Goal: Information Seeking & Learning: Learn about a topic

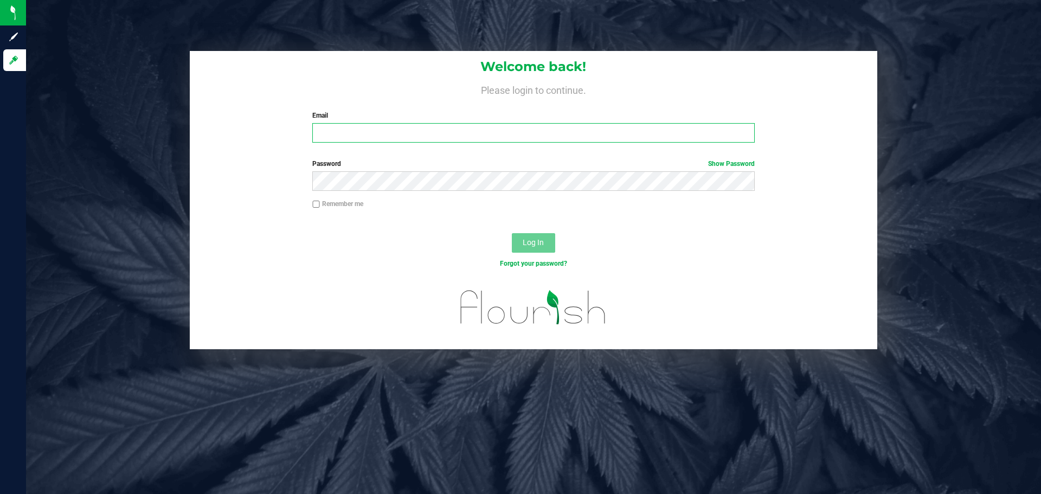
type input "[PERSON_NAME][EMAIL_ADDRESS][PERSON_NAME][DOMAIN_NAME]"
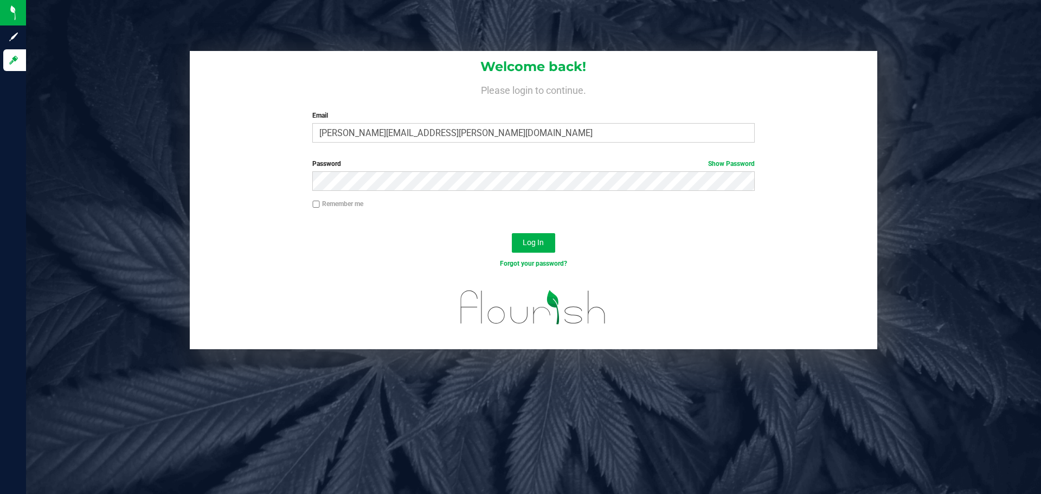
click at [968, 161] on div "Welcome back! Please login to continue. Email zachary.shepp@stashventures.com R…" at bounding box center [533, 200] width 1031 height 298
click at [530, 242] on span "Log In" at bounding box center [533, 242] width 21 height 9
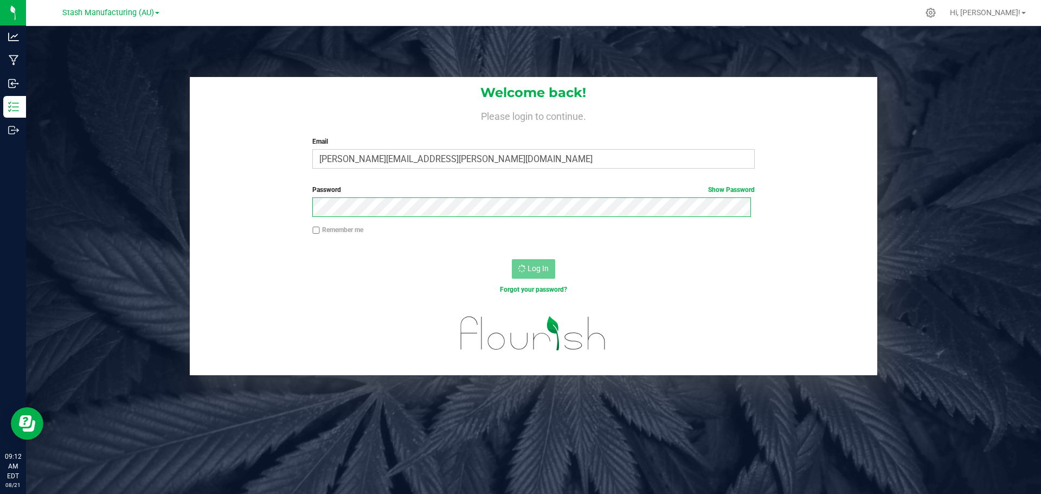
click at [120, 213] on div "Welcome back! Please login to continue. Email zachary.shepp@stashventures.com R…" at bounding box center [533, 226] width 1031 height 298
click at [165, 165] on div "Welcome back! Please login to continue. Email zachary.shepp@stashventures.com R…" at bounding box center [533, 226] width 1031 height 298
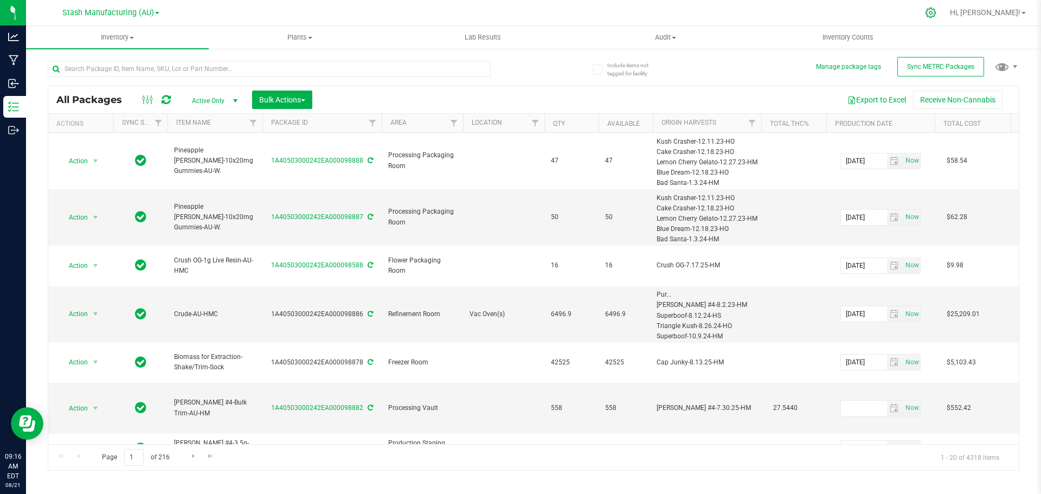
click at [936, 12] on icon at bounding box center [930, 12] width 11 height 11
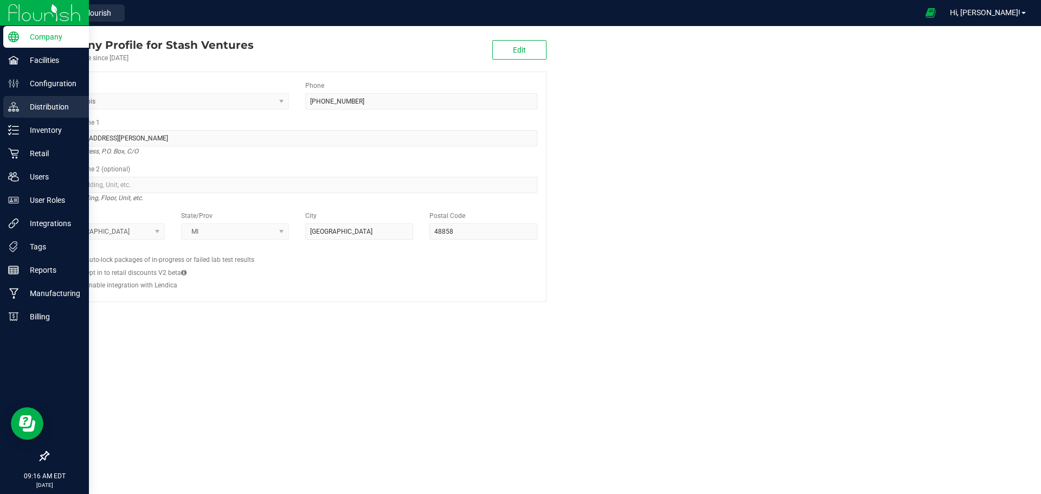
click at [46, 104] on p "Distribution" at bounding box center [51, 106] width 65 height 13
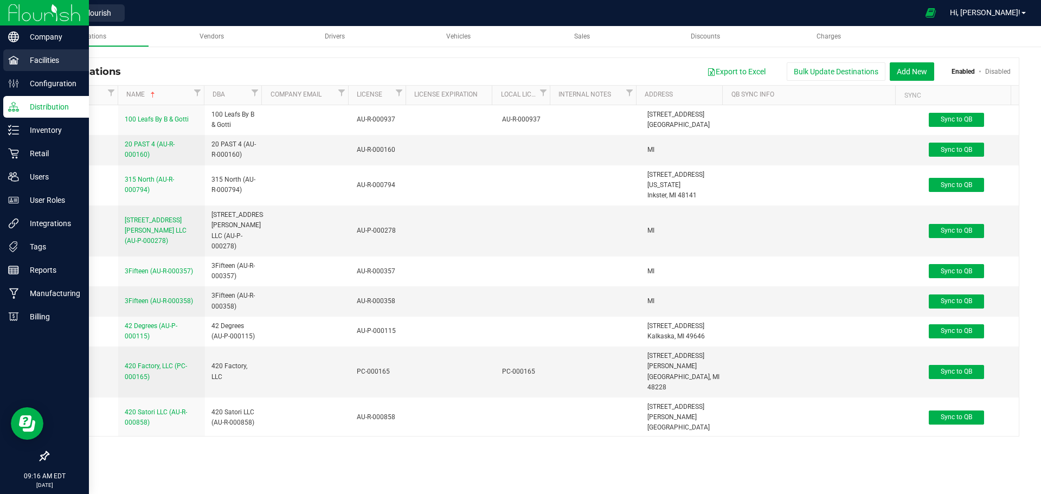
click at [26, 57] on p "Facilities" at bounding box center [51, 60] width 65 height 13
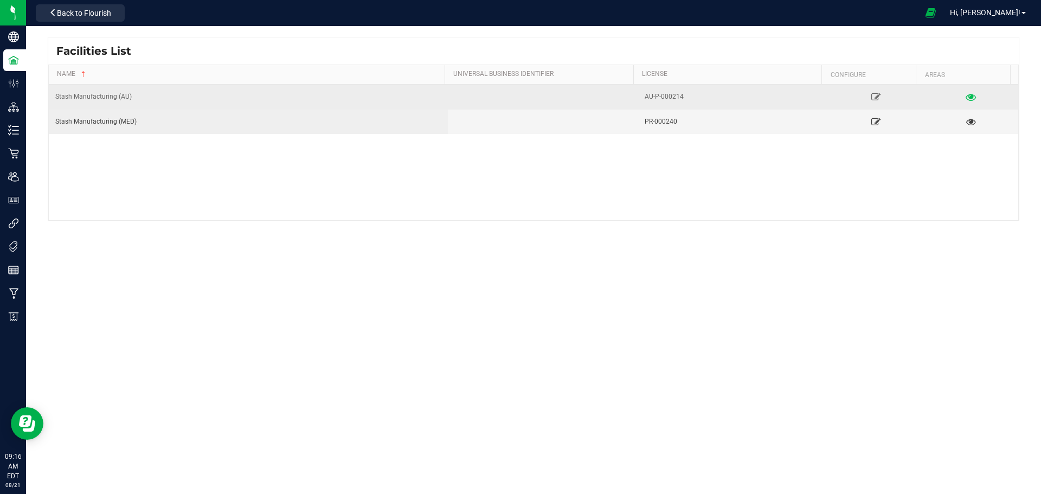
click at [966, 97] on icon at bounding box center [971, 97] width 10 height 8
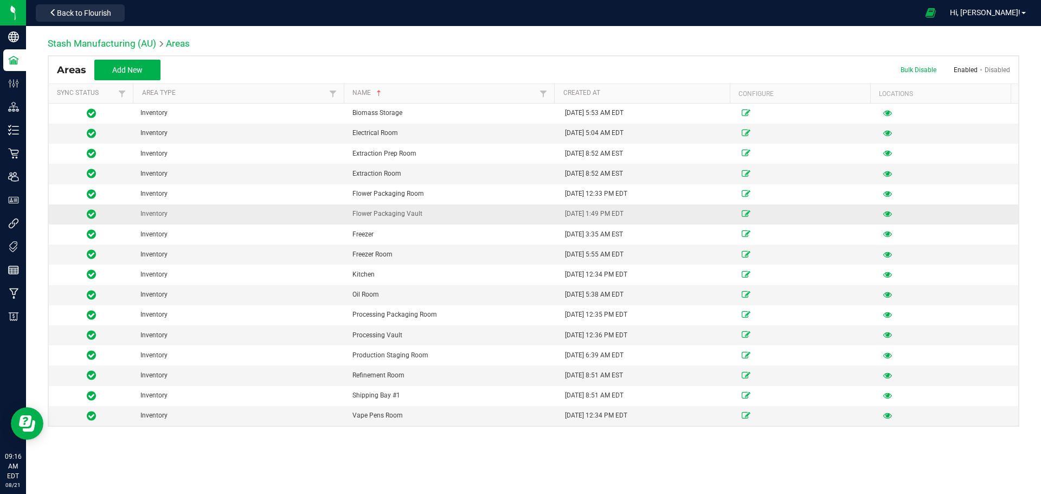
drag, startPoint x: 349, startPoint y: 213, endPoint x: 431, endPoint y: 216, distance: 81.9
click at [431, 216] on td "Flower Packaging Vault" at bounding box center [452, 214] width 213 height 20
drag, startPoint x: 347, startPoint y: 336, endPoint x: 429, endPoint y: 335, distance: 82.4
click at [429, 335] on td "Processing Vault" at bounding box center [452, 335] width 213 height 20
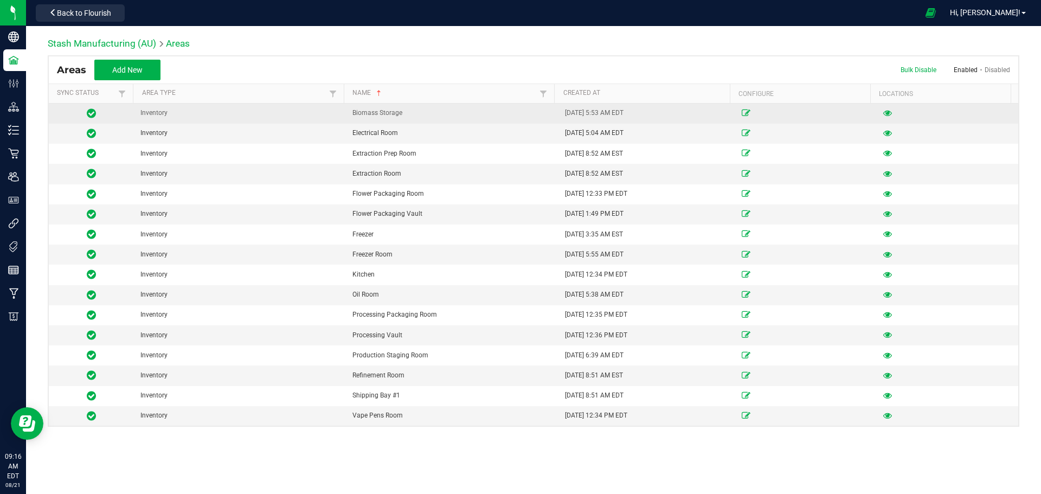
drag, startPoint x: 349, startPoint y: 111, endPoint x: 434, endPoint y: 116, distance: 84.7
click at [434, 116] on td "Biomass Storage" at bounding box center [452, 114] width 213 height 20
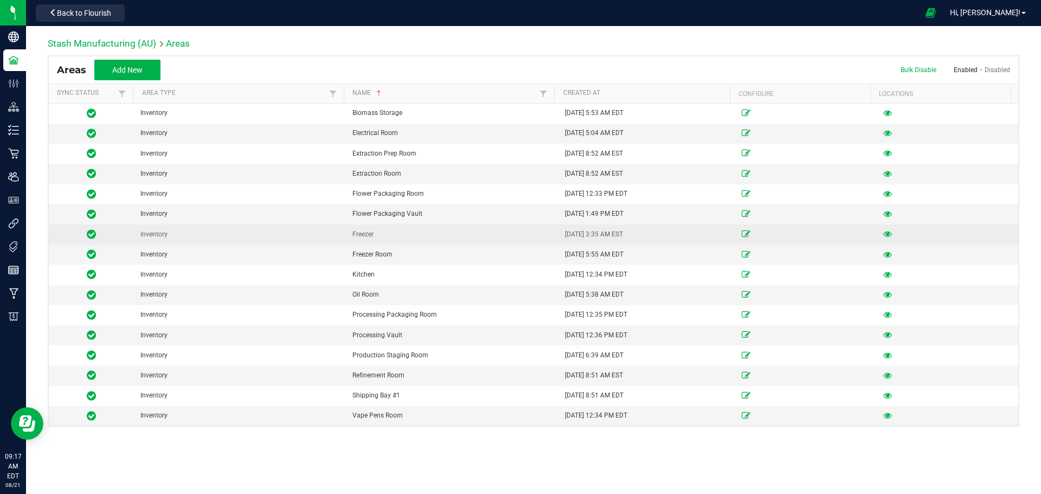
click at [435, 230] on div "Freezer" at bounding box center [452, 234] width 200 height 10
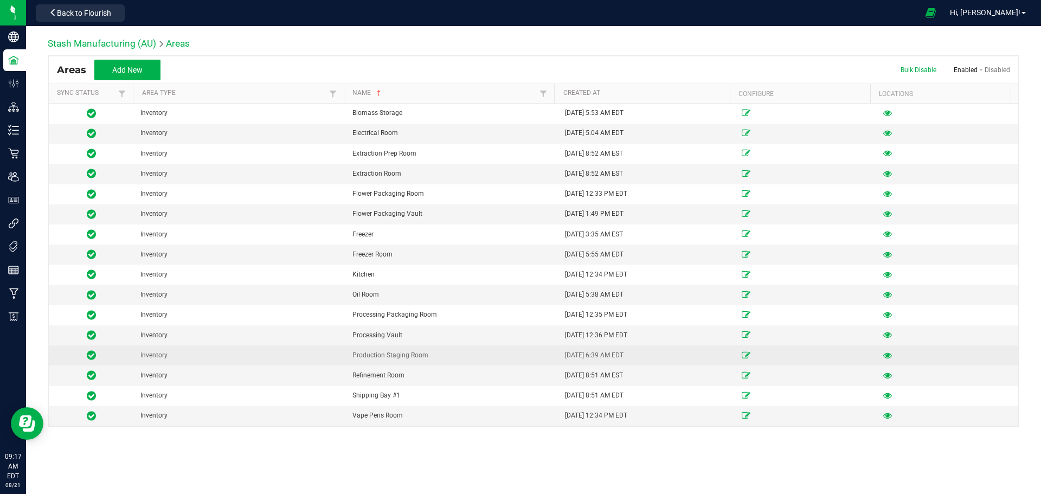
click at [446, 353] on div "Production Staging Room" at bounding box center [452, 355] width 200 height 10
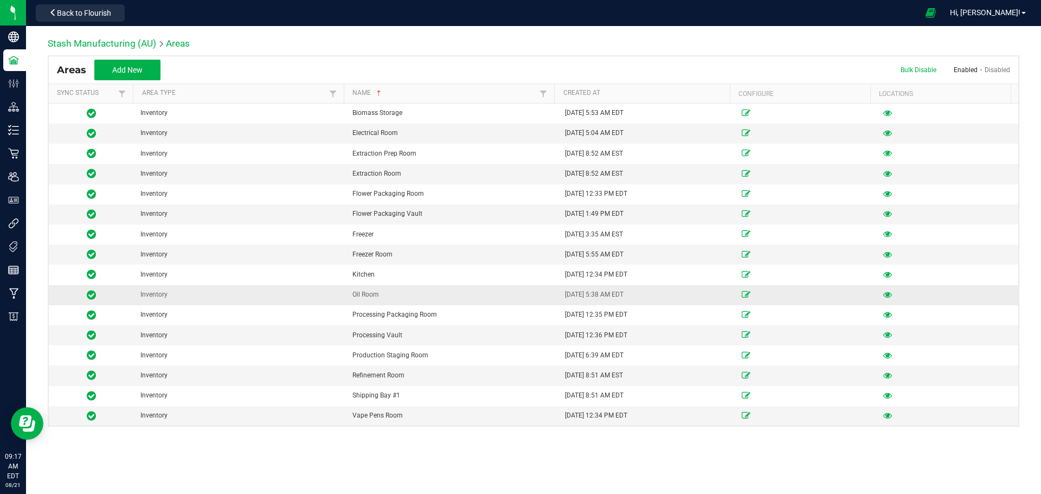
drag, startPoint x: 350, startPoint y: 292, endPoint x: 388, endPoint y: 294, distance: 38.0
click at [386, 293] on td "Oil Room" at bounding box center [452, 295] width 213 height 20
click at [397, 298] on div "Oil Room" at bounding box center [452, 295] width 200 height 10
drag, startPoint x: 369, startPoint y: 294, endPoint x: 388, endPoint y: 297, distance: 19.6
click at [388, 297] on td "Oil Room" at bounding box center [452, 295] width 213 height 20
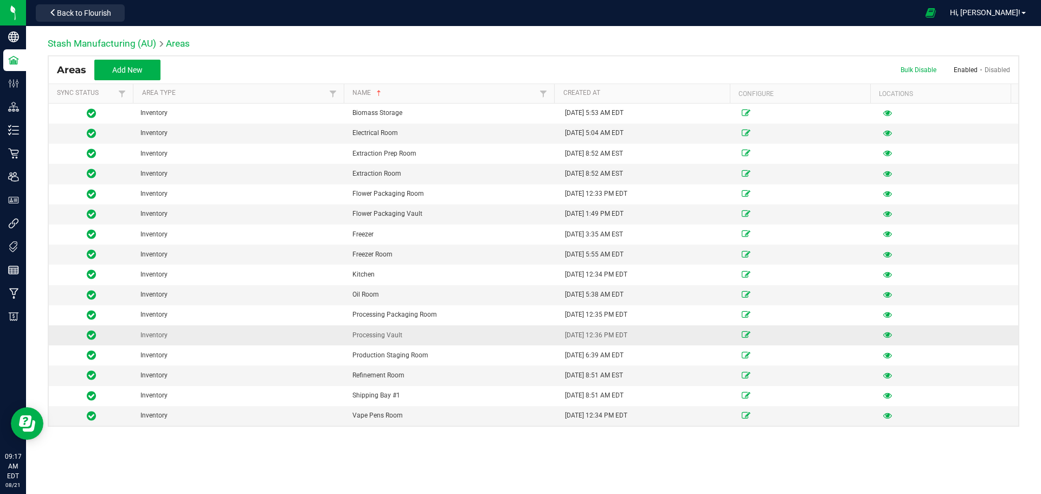
click at [418, 339] on div "Processing Vault" at bounding box center [452, 335] width 200 height 10
drag, startPoint x: 347, startPoint y: 255, endPoint x: 339, endPoint y: 247, distance: 11.5
click at [347, 255] on td "Freezer Room" at bounding box center [452, 255] width 213 height 20
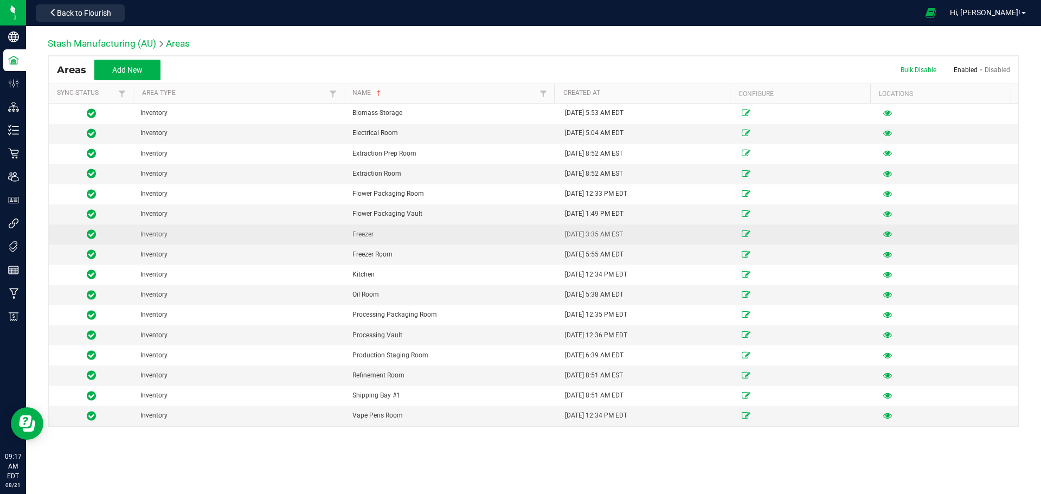
drag, startPoint x: 346, startPoint y: 233, endPoint x: 388, endPoint y: 233, distance: 41.8
click at [388, 233] on td "Freezer" at bounding box center [452, 234] width 213 height 20
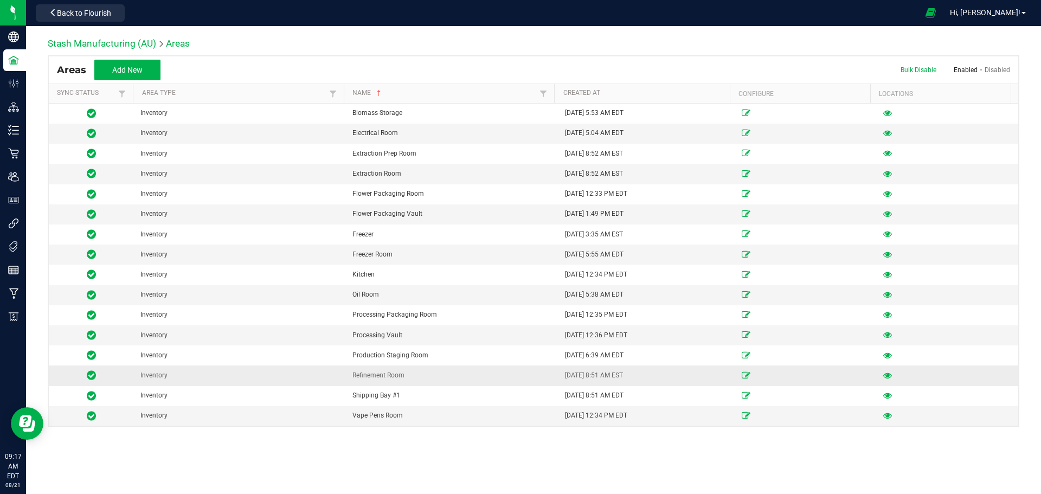
click at [407, 370] on div "Refinement Room" at bounding box center [452, 375] width 200 height 10
drag, startPoint x: 350, startPoint y: 134, endPoint x: 412, endPoint y: 140, distance: 62.1
click at [412, 140] on td "Electrical Room" at bounding box center [452, 134] width 213 height 20
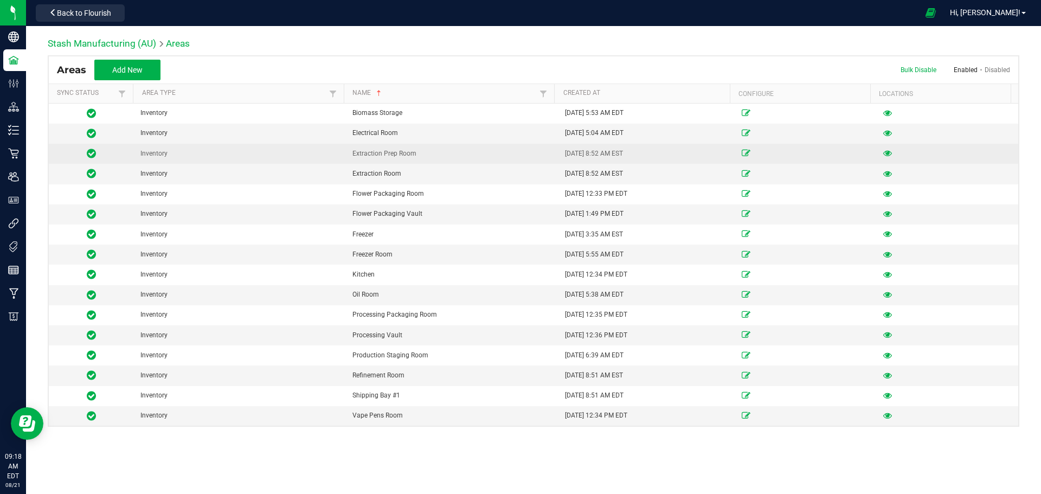
drag, startPoint x: 346, startPoint y: 153, endPoint x: 418, endPoint y: 155, distance: 71.0
click at [418, 155] on td "Extraction Prep Room" at bounding box center [452, 154] width 213 height 20
click at [435, 158] on div "Extraction Prep Room" at bounding box center [452, 154] width 200 height 10
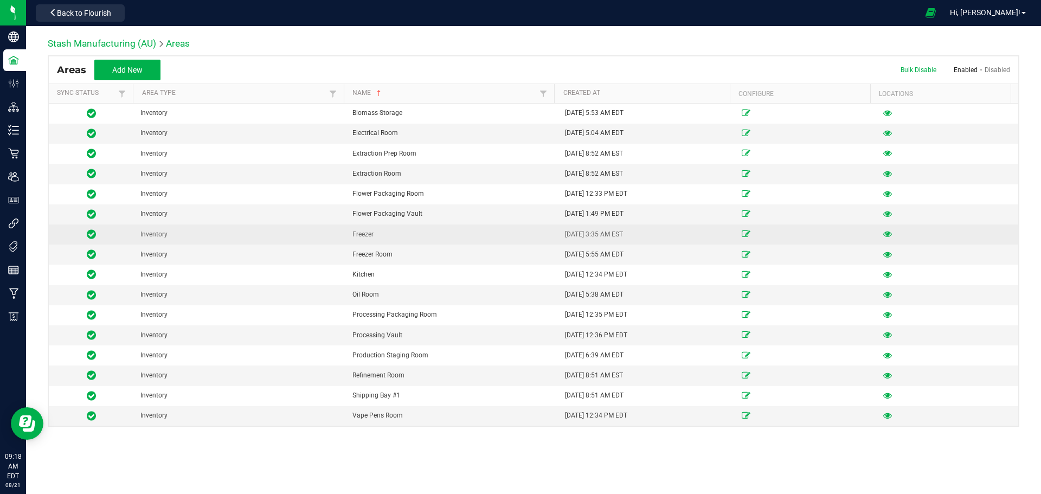
click at [434, 235] on div "Freezer" at bounding box center [452, 234] width 200 height 10
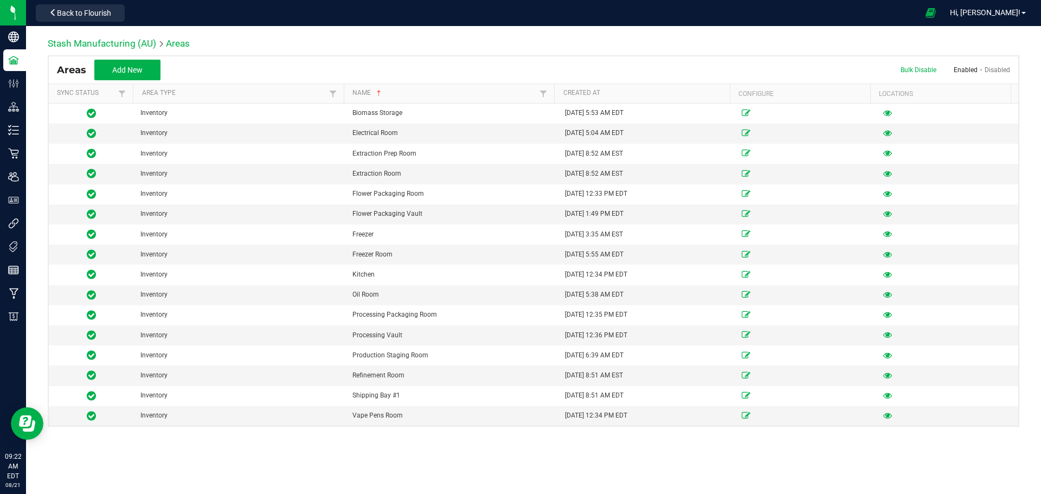
drag, startPoint x: 224, startPoint y: 44, endPoint x: 43, endPoint y: 32, distance: 182.1
click at [43, 32] on div "Stash Manufacturing (AU) Areas Areas Add New Bulk Disable Enabled Disabled Sync…" at bounding box center [533, 232] width 1015 height 412
click at [43, 38] on div "Stash Manufacturing (AU) Areas Areas Add New Bulk Disable Enabled Disabled Sync…" at bounding box center [533, 232] width 1015 height 412
drag, startPoint x: 41, startPoint y: 39, endPoint x: 215, endPoint y: 45, distance: 174.2
click at [215, 45] on div "Stash Manufacturing (AU) Areas Areas Add New Bulk Disable Enabled Disabled Sync…" at bounding box center [533, 232] width 1015 height 412
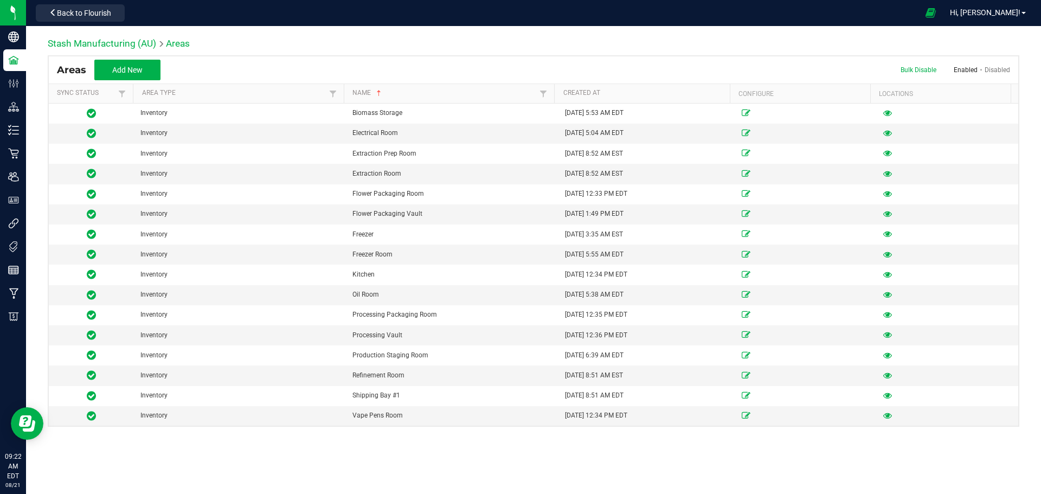
click at [215, 45] on div "Stash Manufacturing (AU) Areas" at bounding box center [534, 46] width 972 height 18
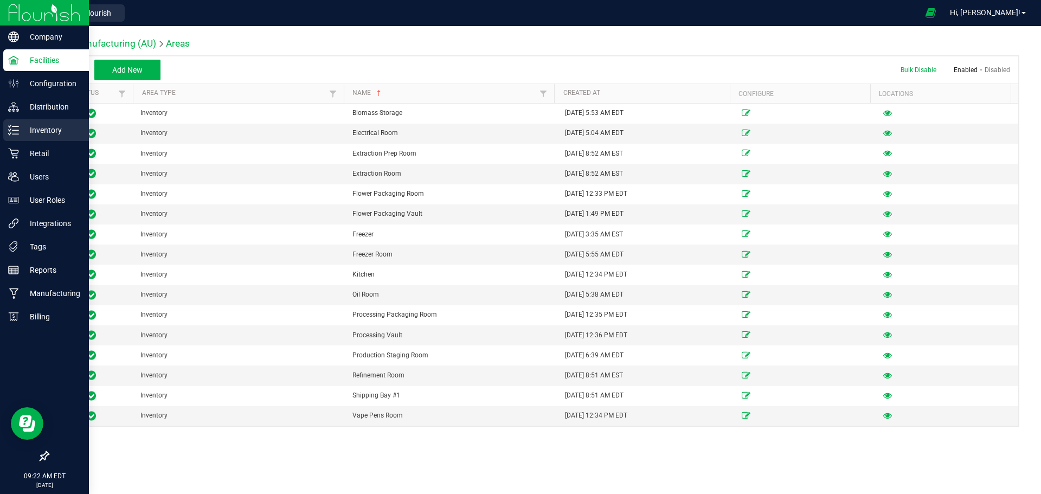
click at [43, 134] on p "Inventory" at bounding box center [51, 130] width 65 height 13
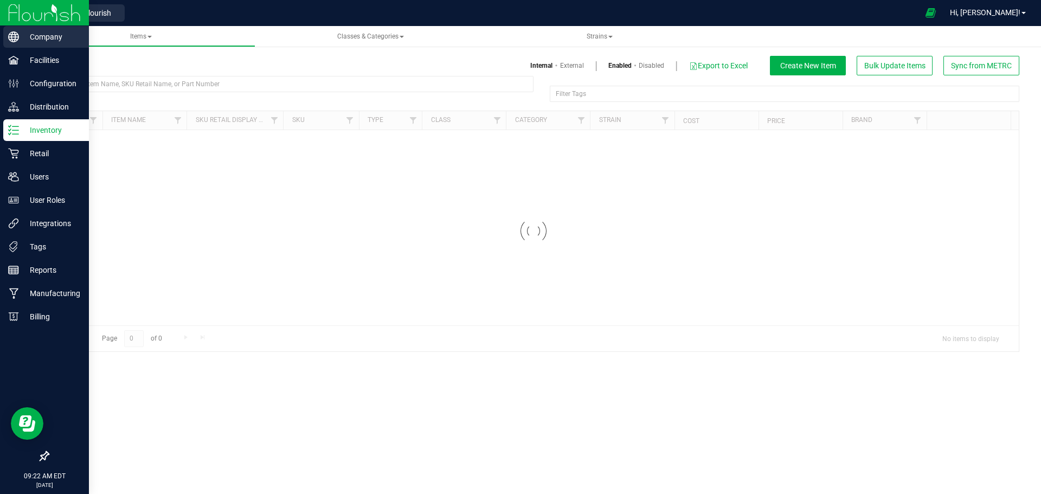
drag, startPoint x: 92, startPoint y: 17, endPoint x: 11, endPoint y: 30, distance: 81.7
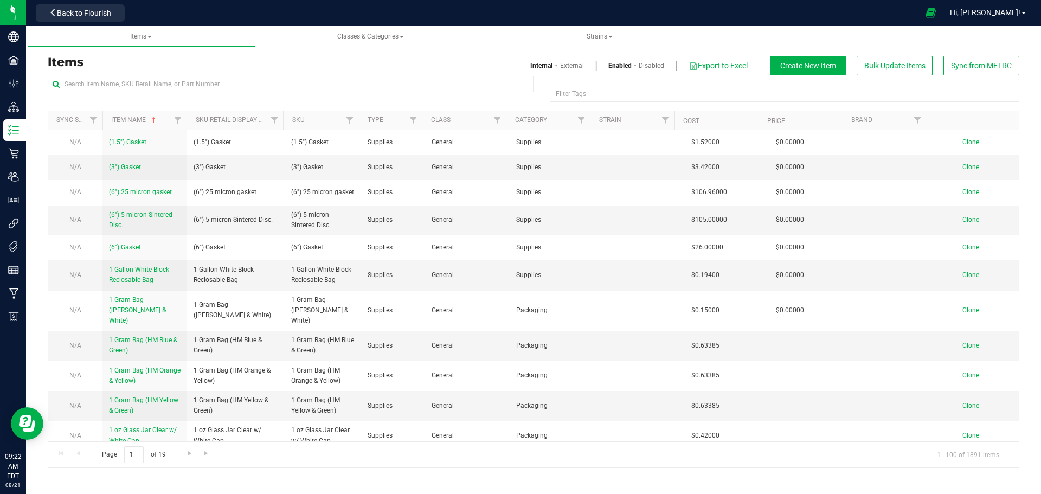
drag, startPoint x: 11, startPoint y: 30, endPoint x: 348, endPoint y: 18, distance: 337.5
click at [357, 18] on div at bounding box center [523, 12] width 789 height 21
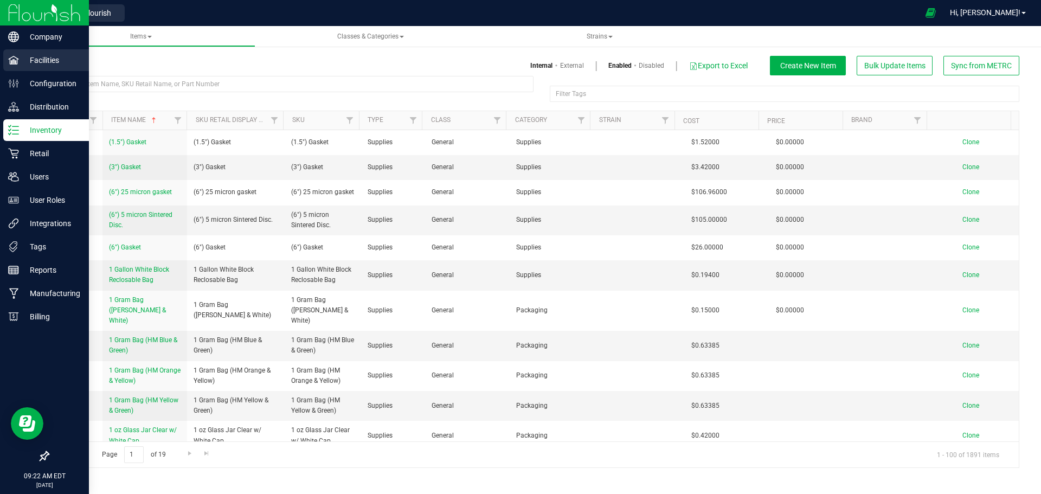
click at [19, 62] on p "Facilities" at bounding box center [51, 60] width 65 height 13
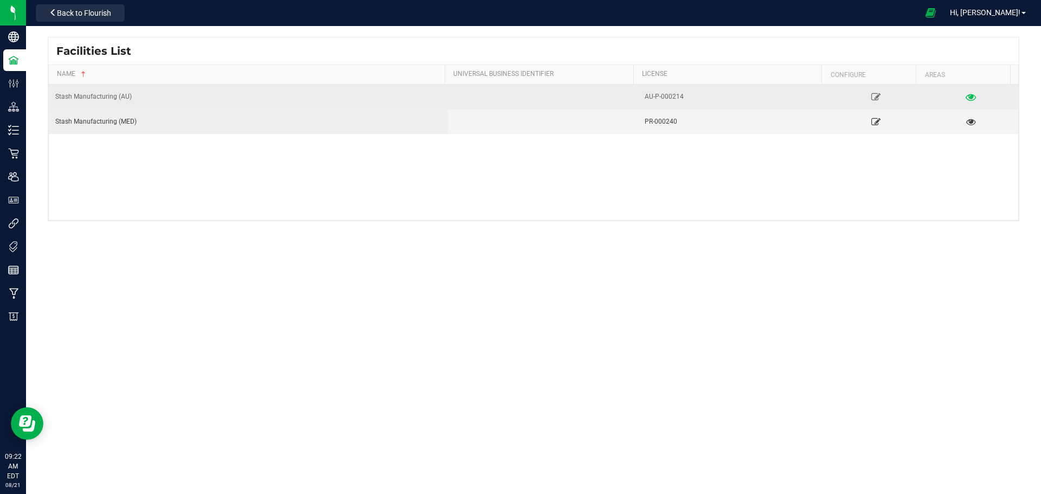
click at [966, 98] on icon at bounding box center [971, 97] width 10 height 8
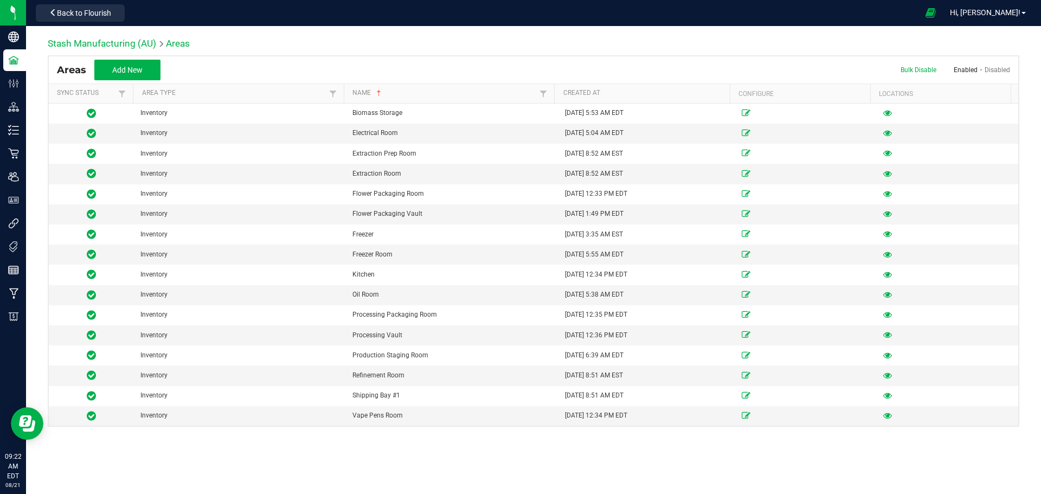
click at [420, 47] on div "Stash Manufacturing (AU) Areas" at bounding box center [534, 46] width 972 height 18
click at [414, 44] on div "Stash Manufacturing (AU) Areas" at bounding box center [534, 46] width 972 height 18
click at [414, 46] on div "Stash Manufacturing (AU) Areas" at bounding box center [534, 46] width 972 height 18
click at [411, 46] on div "Stash Manufacturing (AU) Areas" at bounding box center [534, 46] width 972 height 18
click at [410, 46] on div "Stash Manufacturing (AU) Areas" at bounding box center [534, 46] width 972 height 18
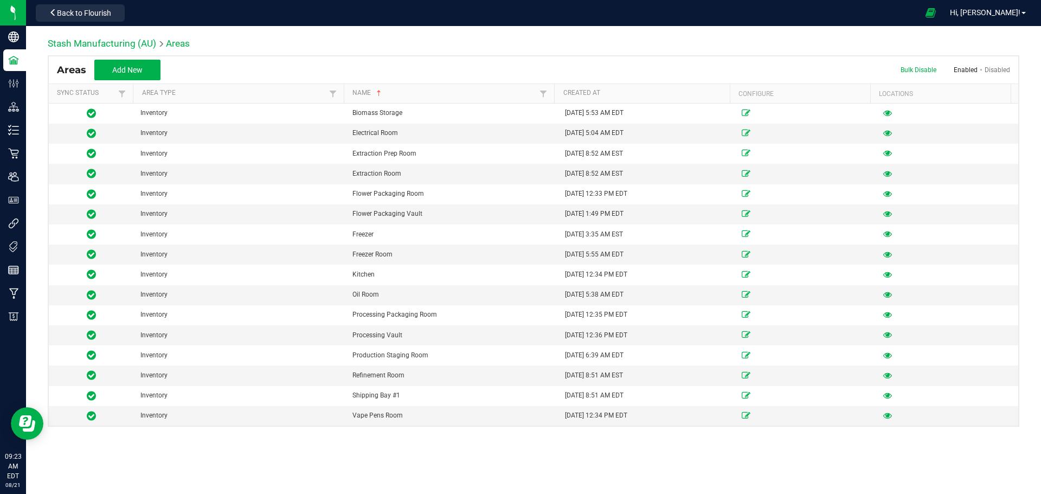
click at [470, 41] on div "Stash Manufacturing (AU) Areas" at bounding box center [534, 46] width 972 height 18
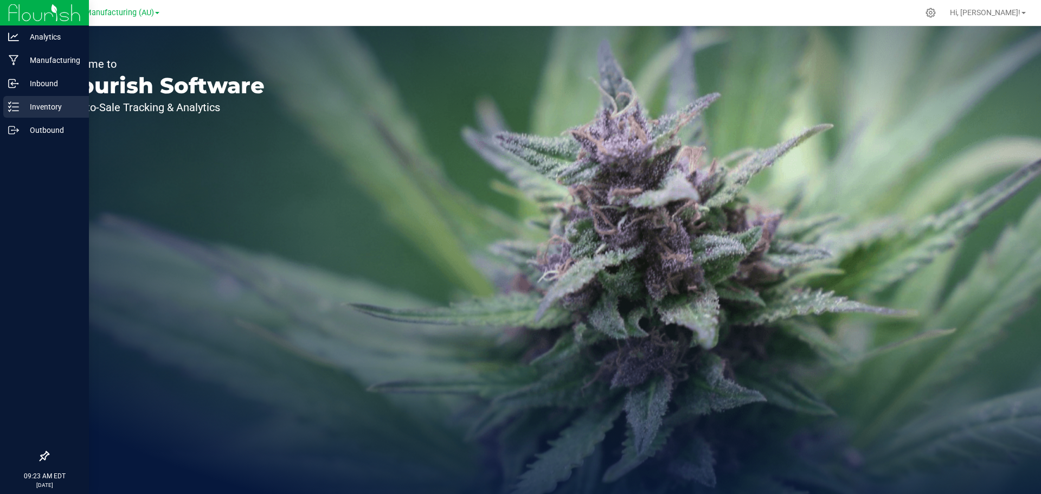
click at [40, 109] on p "Inventory" at bounding box center [51, 106] width 65 height 13
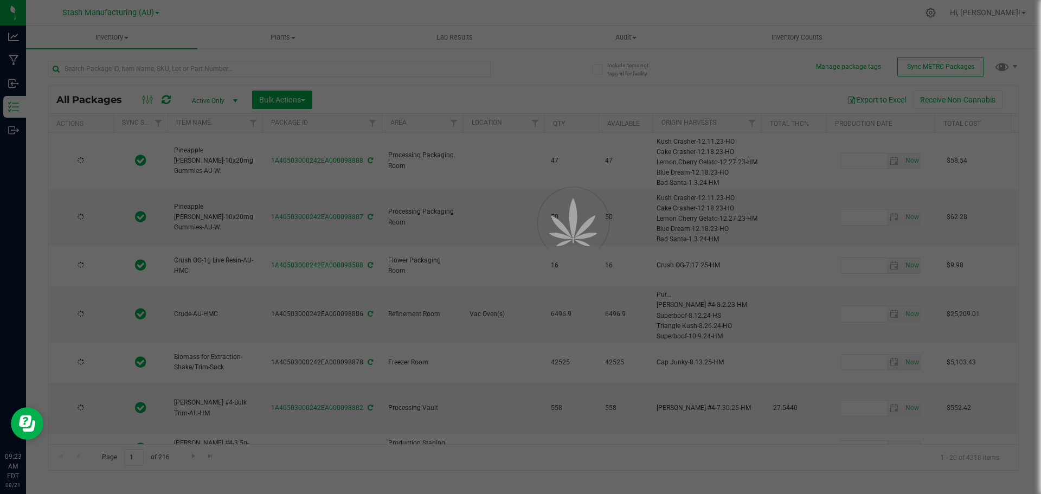
type input "2025-08-12"
type input "2026-08-12"
type input "2025-08-12"
type input "2026-08-12"
type input "2025-07-18"
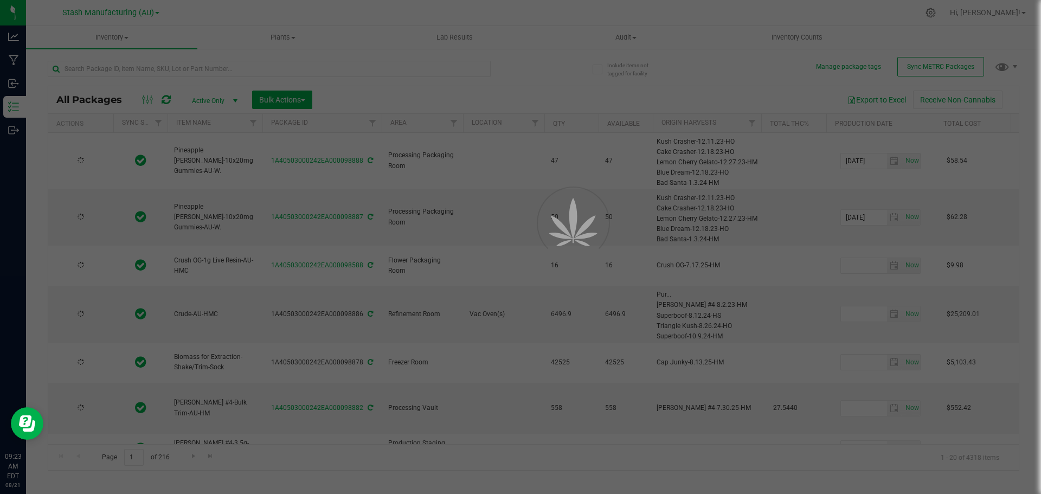
type input "2027-07-18"
type input "2025-08-20"
type input "2027-08-20"
type input "2025-08-20"
type input "2027-08-20"
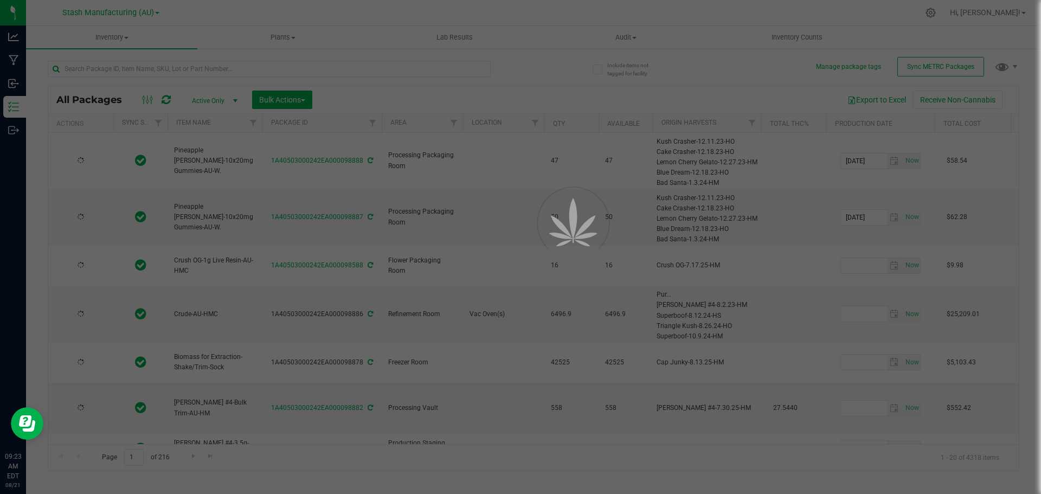
type input "2026-08-15"
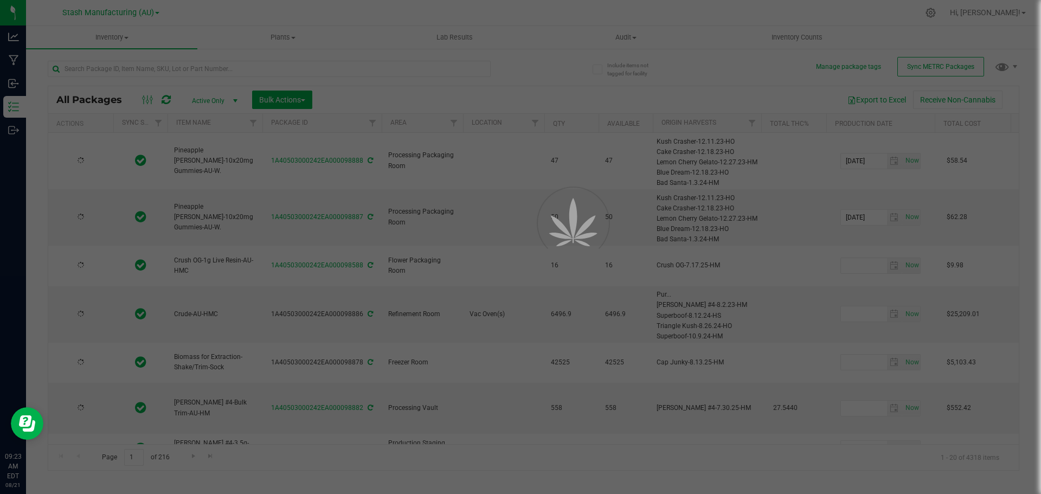
type input "2025-08-20"
type input "2027-08-20"
type input "2025-06-16"
type input "2027-06-13"
type input "2025-06-16"
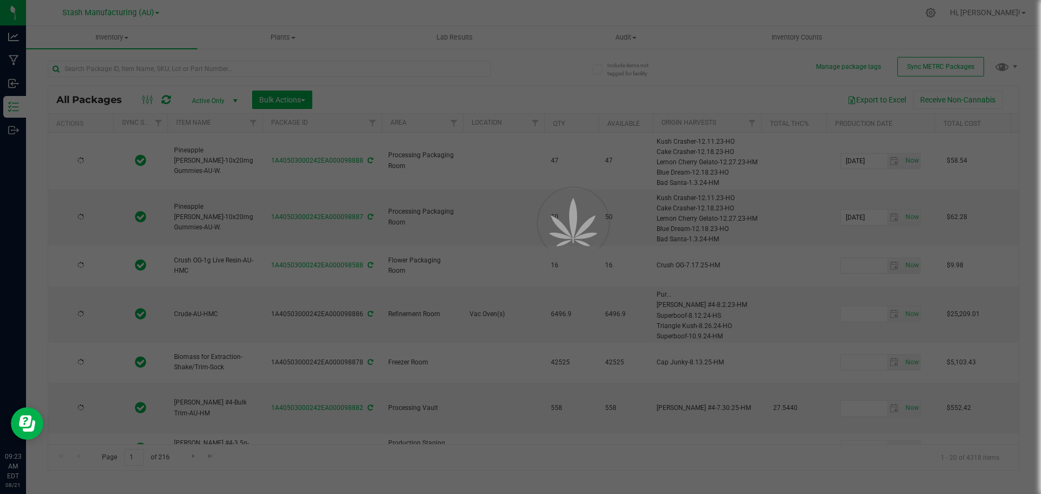
type input "2027-06-13"
type input "2025-06-16"
type input "2027-06-13"
type input "2025-06-16"
type input "2027-06-13"
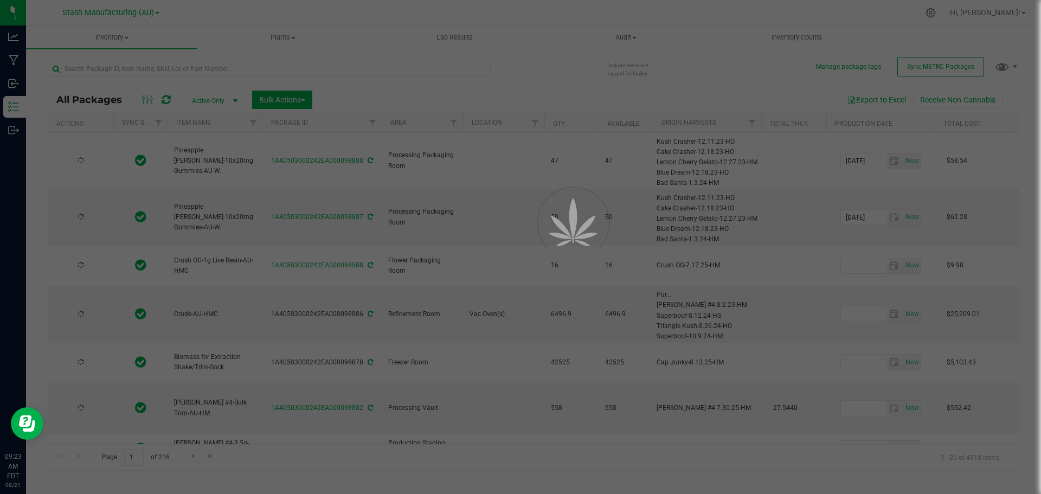
type input "2025-06-16"
type input "2027-06-13"
type input "2025-06-16"
type input "2027-06-13"
type input "2025-06-16"
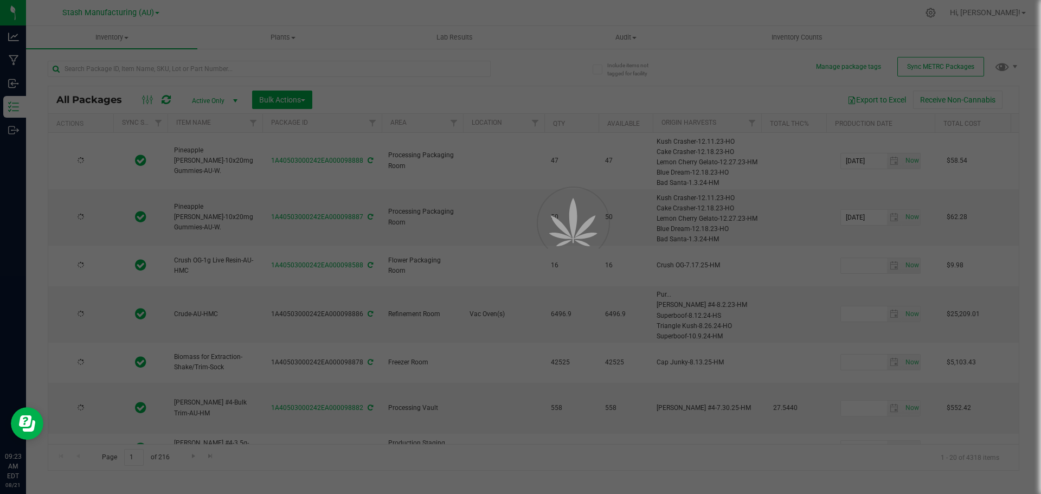
type input "2027-06-13"
type input "2025-06-16"
type input "2027-06-13"
type input "2025-06-16"
type input "2027-06-13"
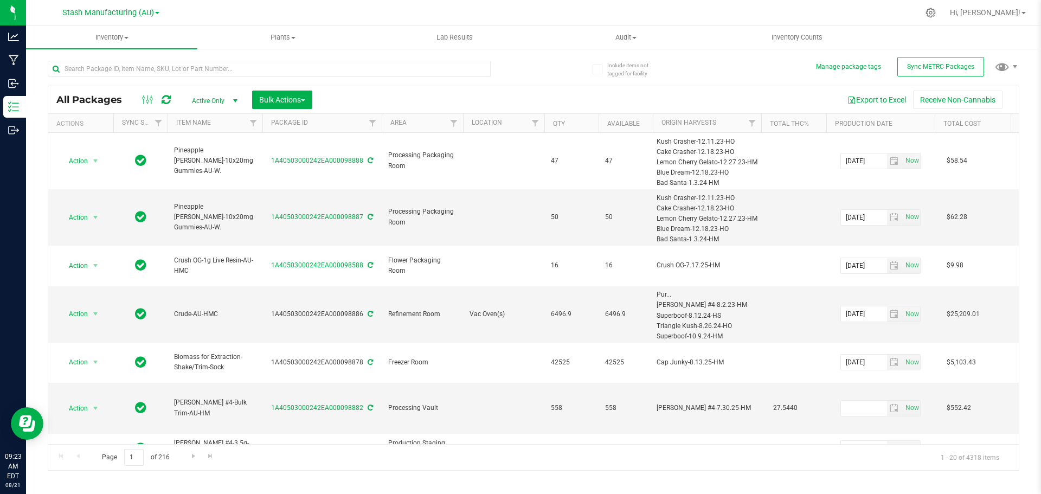
click at [695, 76] on div "All Packages Active Only Active Only Lab Samples Locked All External Internal B…" at bounding box center [534, 260] width 972 height 420
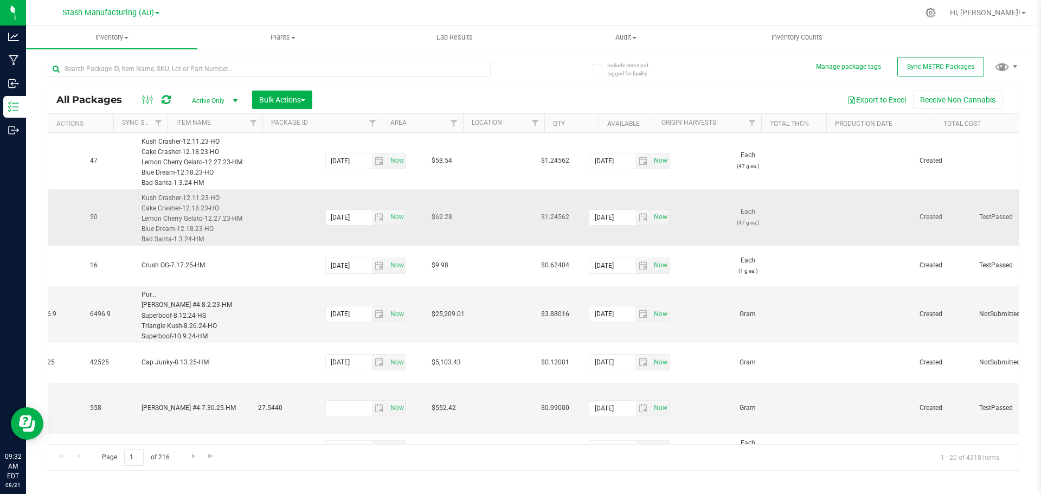
scroll to position [0, 844]
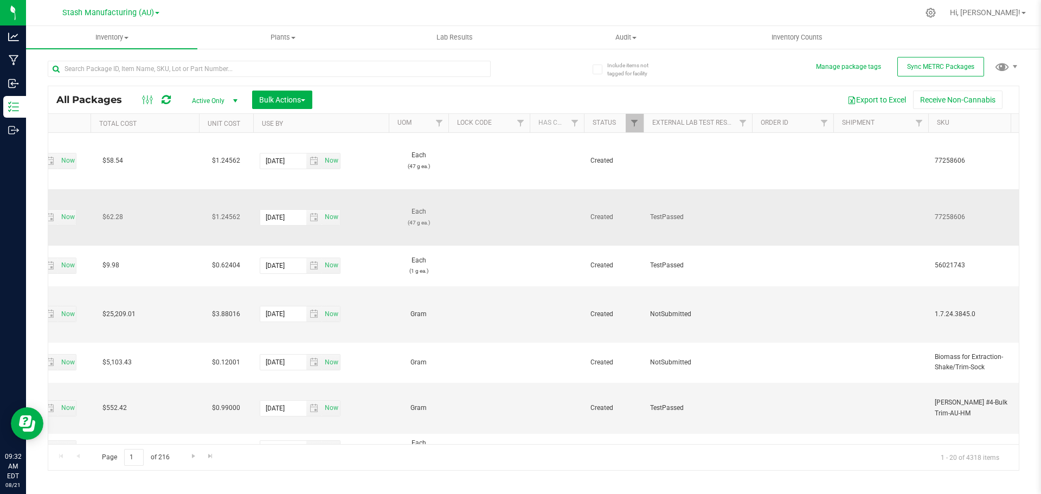
drag, startPoint x: 433, startPoint y: 231, endPoint x: 693, endPoint y: 223, distance: 259.9
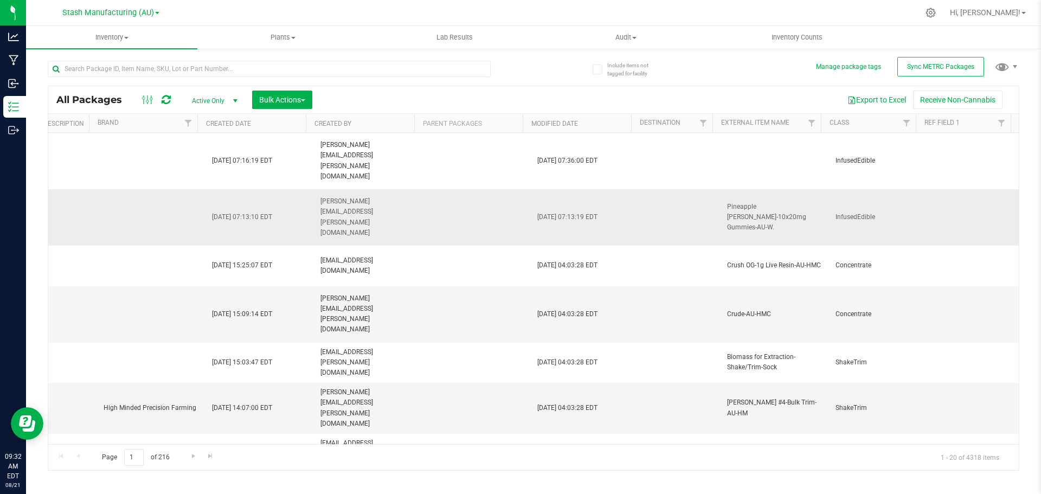
drag, startPoint x: 425, startPoint y: 224, endPoint x: 632, endPoint y: 229, distance: 207.7
click at [217, 94] on span "Active Only" at bounding box center [213, 100] width 60 height 15
click at [204, 163] on li "All" at bounding box center [212, 166] width 59 height 16
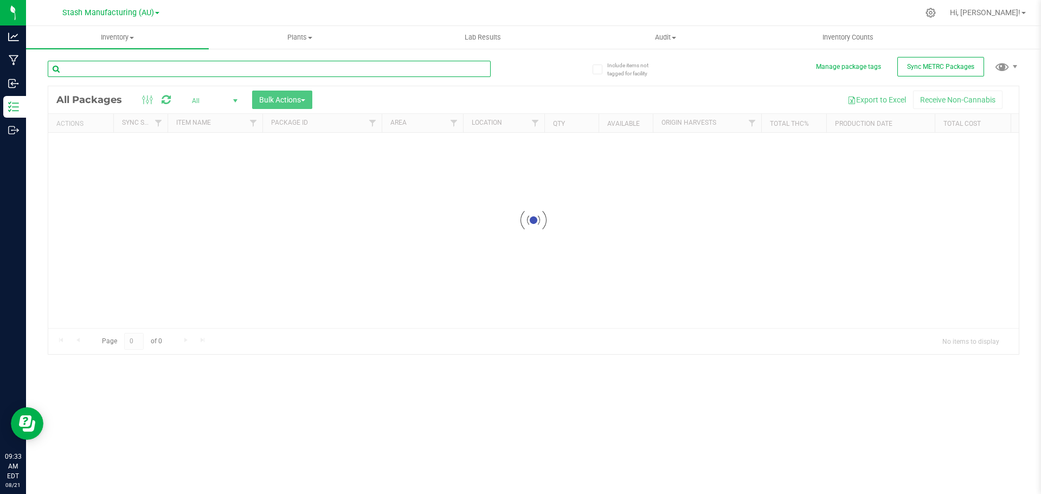
click at [352, 72] on input "text" at bounding box center [269, 69] width 443 height 16
type input "inactive"
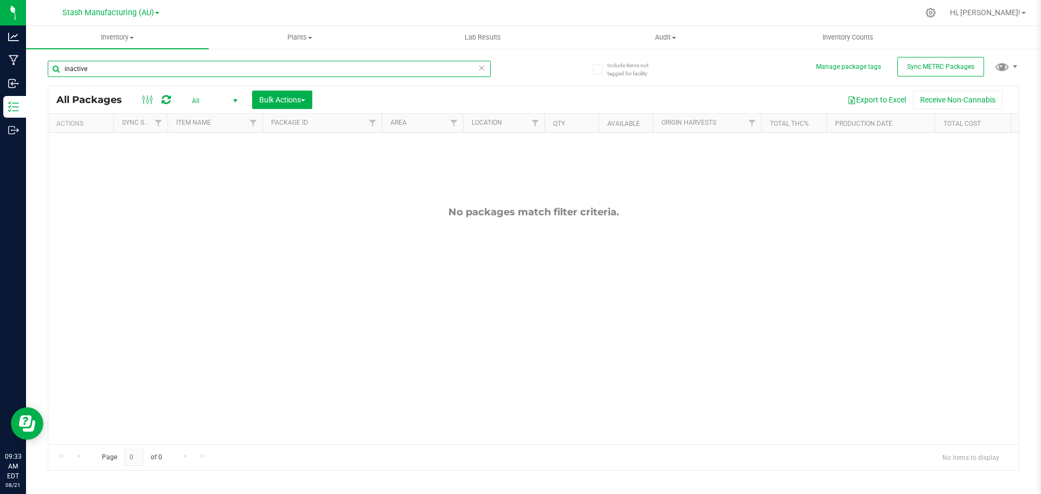
click at [162, 67] on input "inactive" at bounding box center [269, 69] width 443 height 16
click at [516, 70] on div at bounding box center [291, 68] width 486 height 35
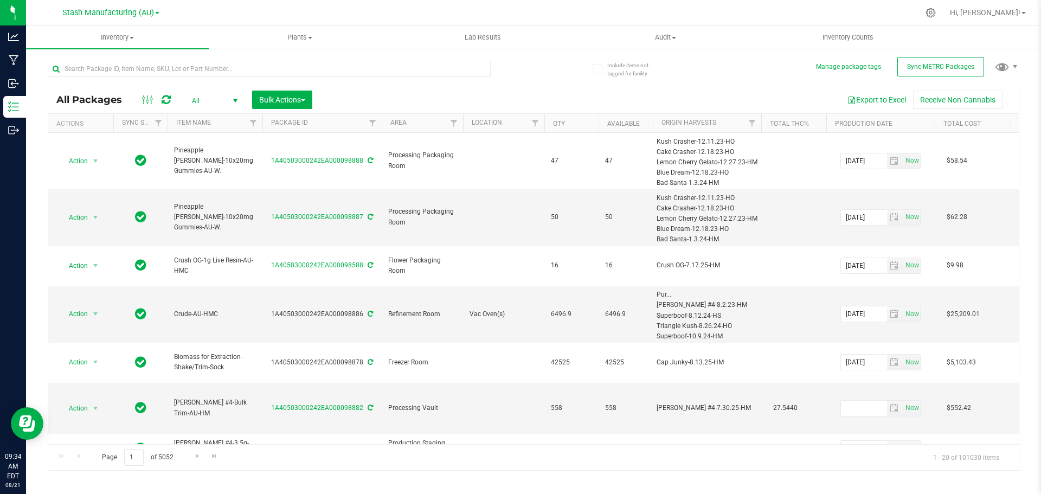
click at [548, 65] on div "All Packages All Active Only Lab Samples Locked All External Internal Bulk Acti…" at bounding box center [534, 260] width 972 height 420
drag, startPoint x: 552, startPoint y: 63, endPoint x: 669, endPoint y: 75, distance: 117.2
click at [669, 75] on div "All Packages All Active Only Lab Samples Locked All External Internal Bulk Acti…" at bounding box center [534, 260] width 972 height 420
drag, startPoint x: 671, startPoint y: 73, endPoint x: 564, endPoint y: 57, distance: 107.4
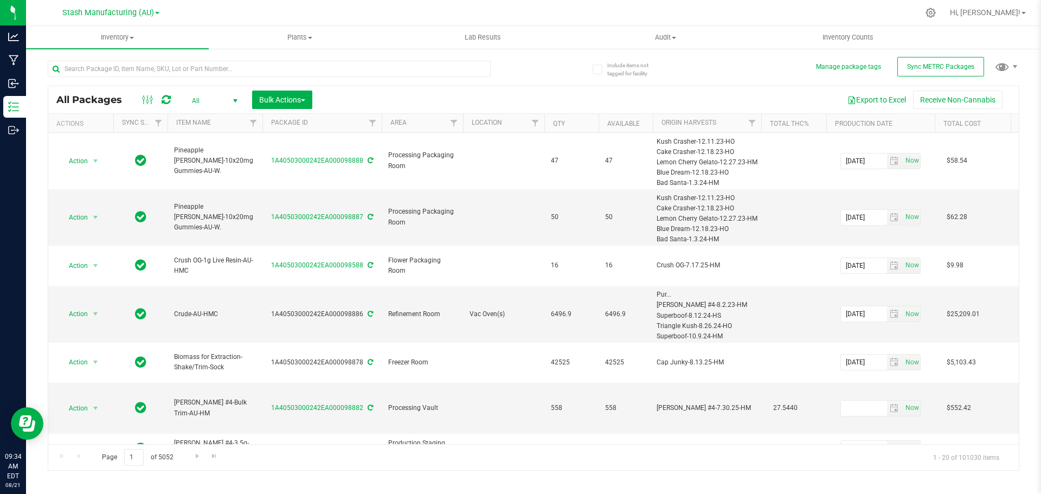
click at [564, 57] on div "All Packages All Active Only Lab Samples Locked All External Internal Bulk Acti…" at bounding box center [534, 260] width 972 height 420
click at [567, 59] on div "All Packages All Active Only Lab Samples Locked All External Internal Bulk Acti…" at bounding box center [534, 260] width 972 height 420
drag, startPoint x: 678, startPoint y: 76, endPoint x: 585, endPoint y: 59, distance: 94.8
click at [585, 59] on all-packages "Include items not tagged for facility Manage package tags Sync METRC Packages A…" at bounding box center [534, 260] width 972 height 420
click at [547, 65] on div "All Packages All Active Only Lab Samples Locked All External Internal Bulk Acti…" at bounding box center [534, 260] width 972 height 420
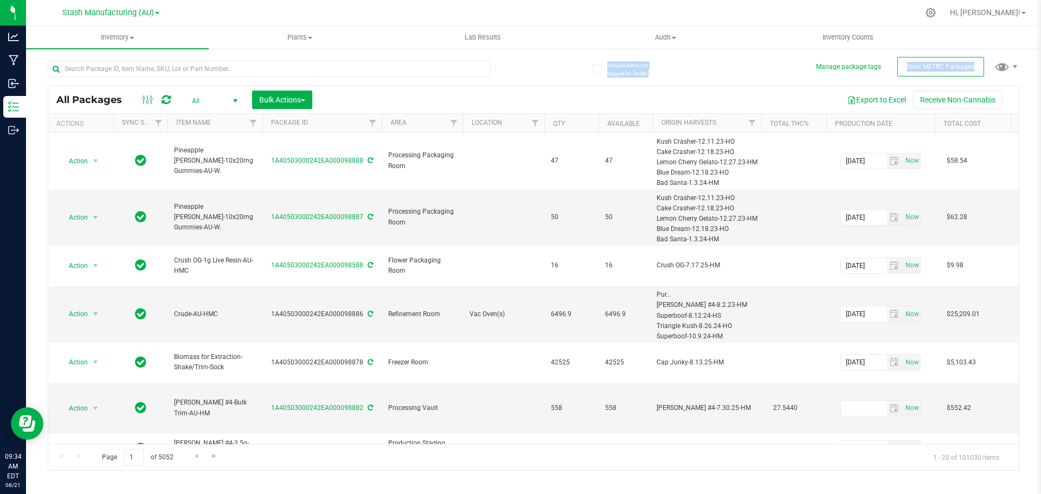
click at [545, 63] on div "All Packages All Active Only Lab Samples Locked All External Internal Bulk Acti…" at bounding box center [534, 260] width 972 height 420
click at [541, 63] on div "All Packages All Active Only Lab Samples Locked All External Internal Bulk Acti…" at bounding box center [534, 260] width 972 height 420
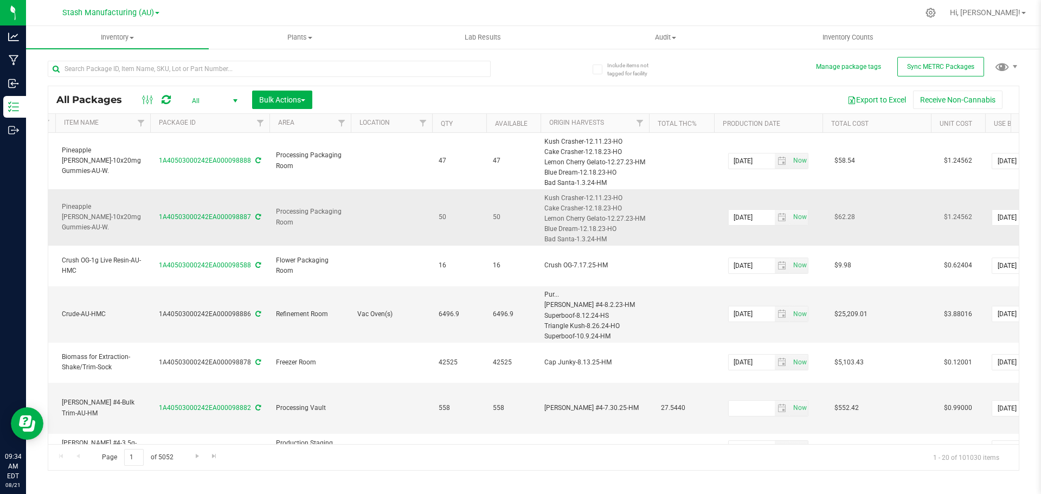
scroll to position [0, 2467]
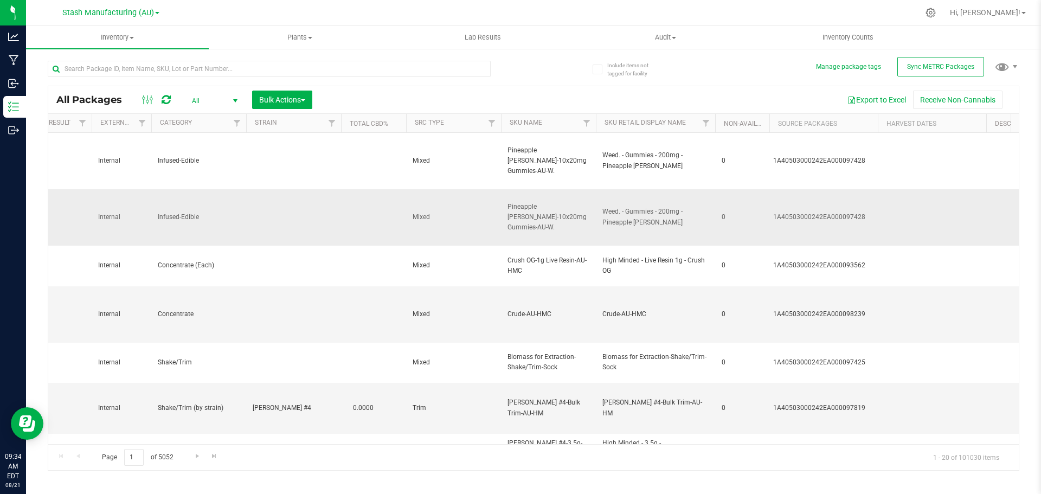
drag, startPoint x: 316, startPoint y: 235, endPoint x: 544, endPoint y: 235, distance: 228.3
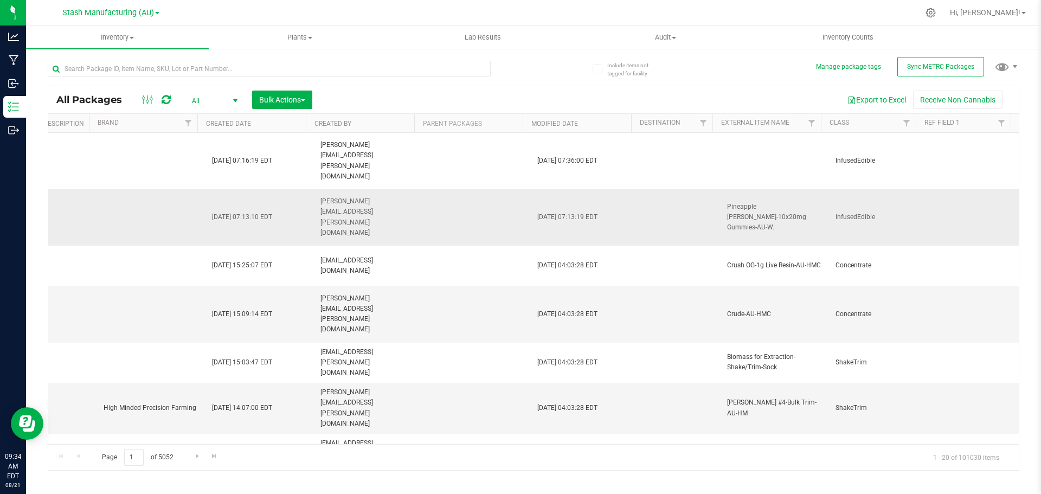
drag, startPoint x: 521, startPoint y: 236, endPoint x: 650, endPoint y: 236, distance: 129.6
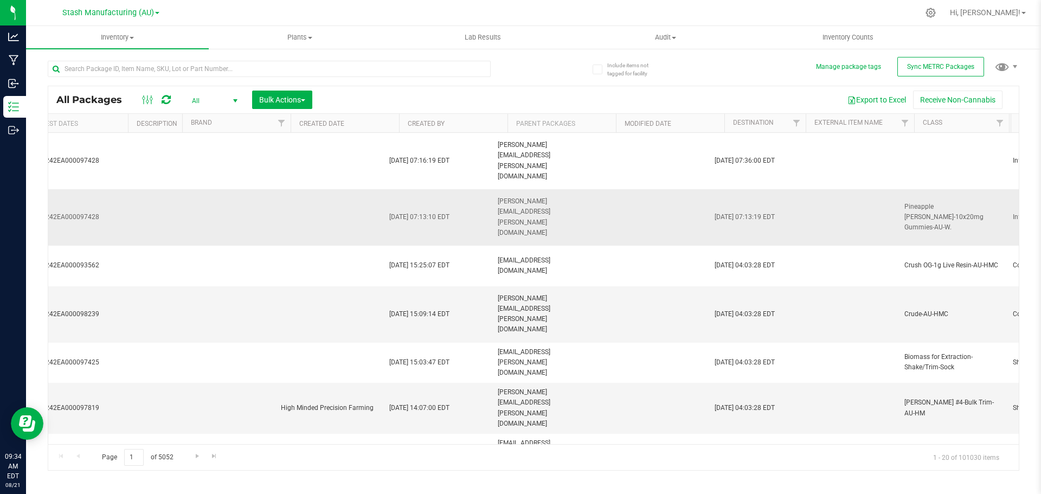
scroll to position [0, 3233]
drag, startPoint x: 678, startPoint y: 235, endPoint x: 625, endPoint y: 235, distance: 53.1
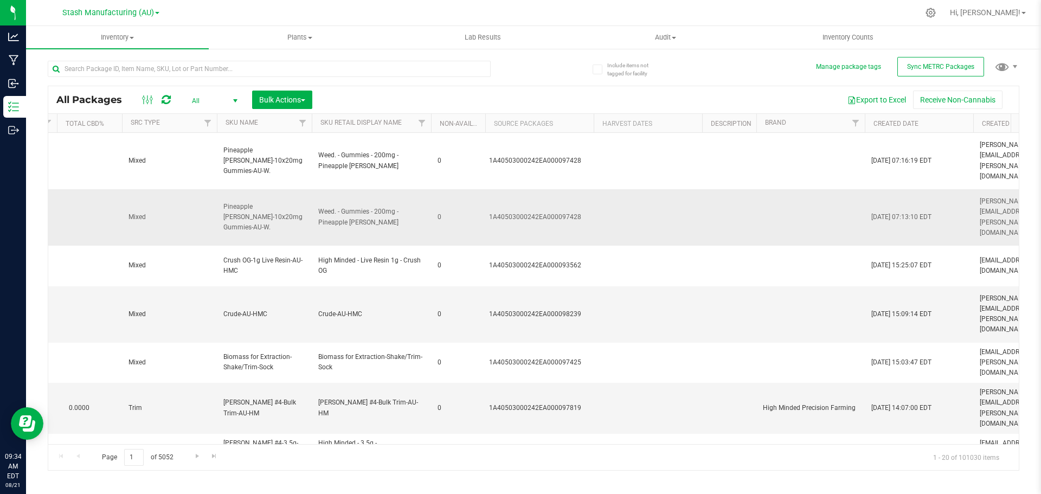
scroll to position [0, 0]
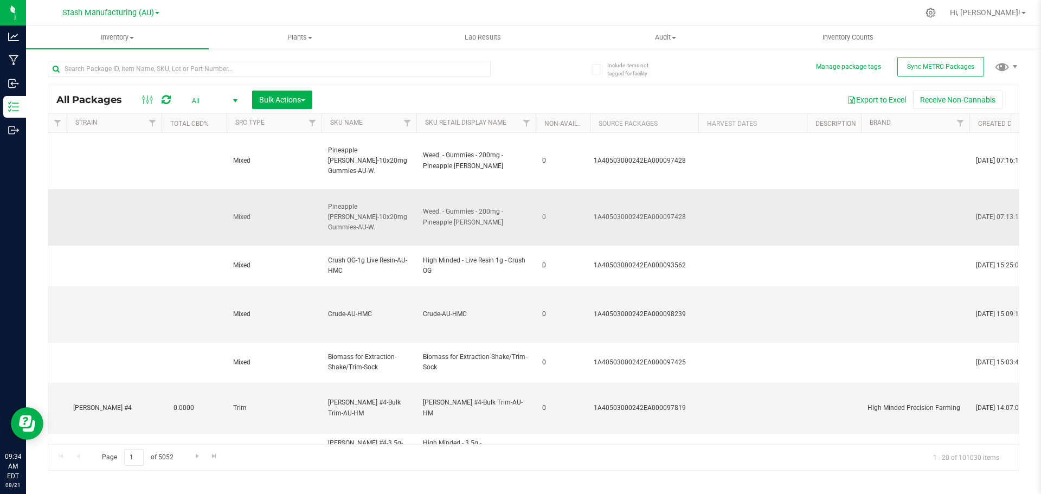
drag, startPoint x: 632, startPoint y: 235, endPoint x: 606, endPoint y: 235, distance: 26.0
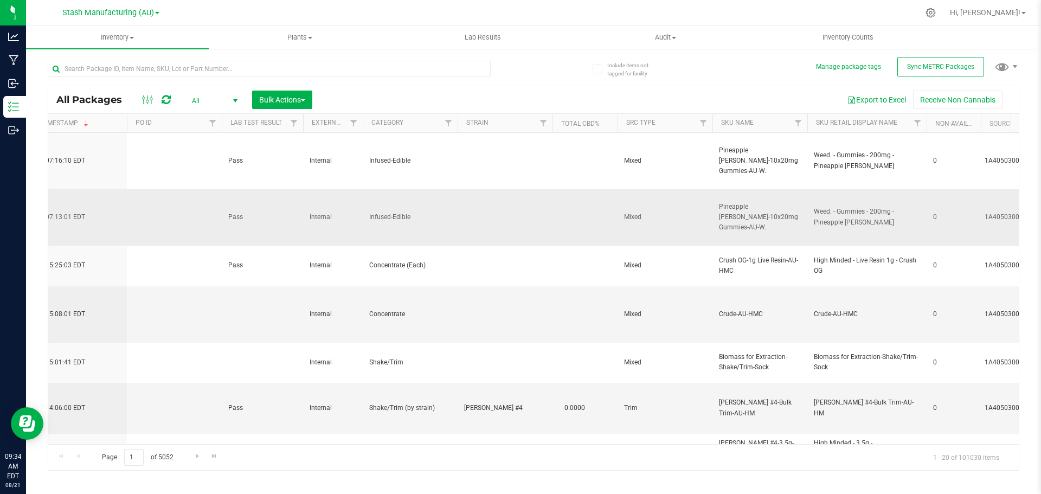
drag, startPoint x: 595, startPoint y: 235, endPoint x: 546, endPoint y: 235, distance: 48.8
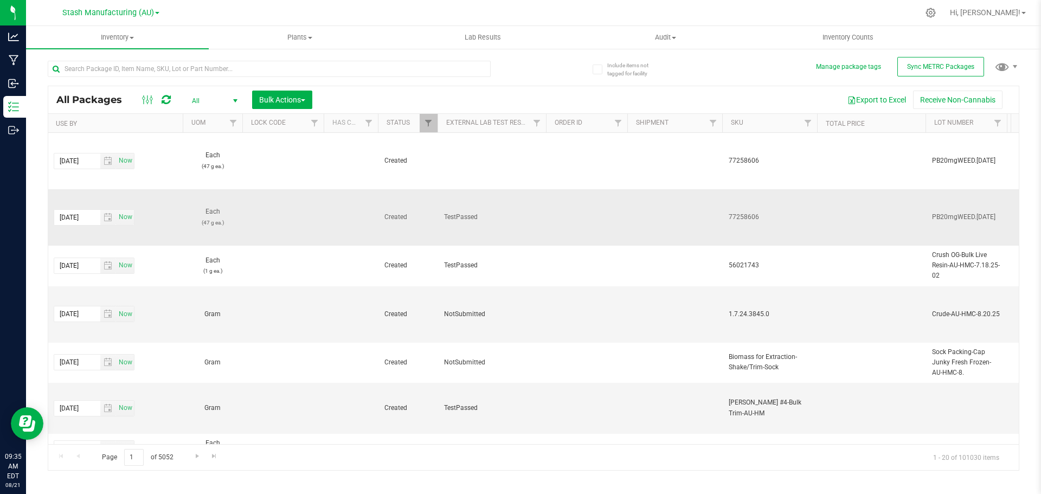
drag, startPoint x: 555, startPoint y: 234, endPoint x: 538, endPoint y: 233, distance: 16.8
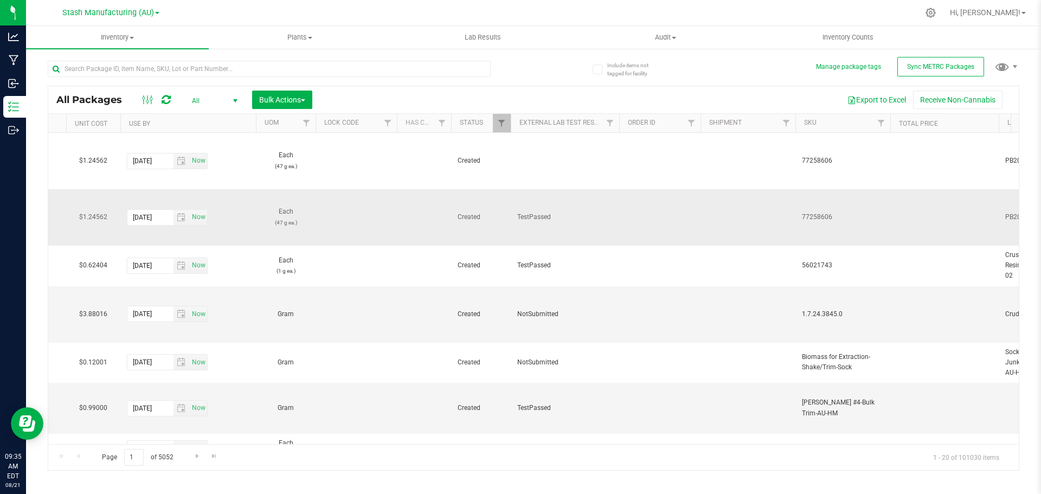
drag, startPoint x: 593, startPoint y: 240, endPoint x: 567, endPoint y: 238, distance: 26.7
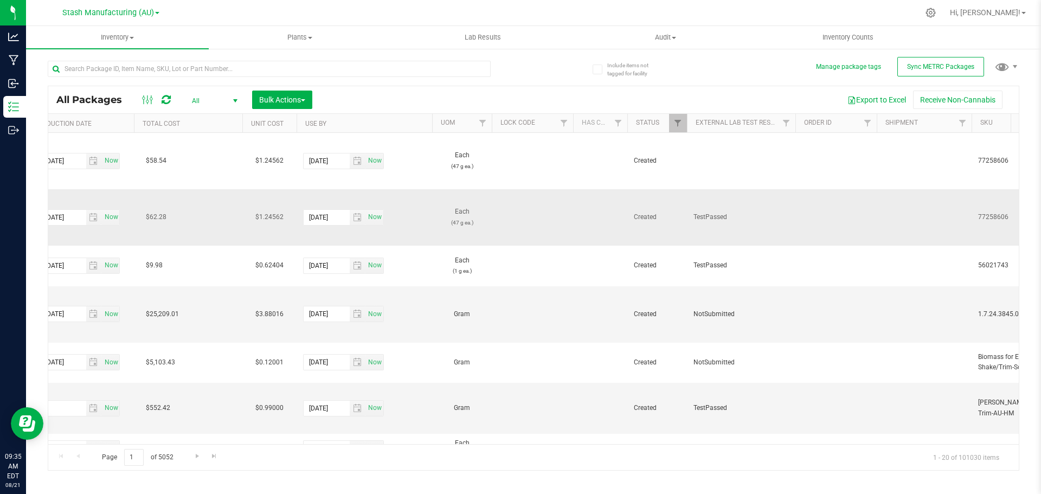
drag, startPoint x: 567, startPoint y: 237, endPoint x: 521, endPoint y: 239, distance: 46.1
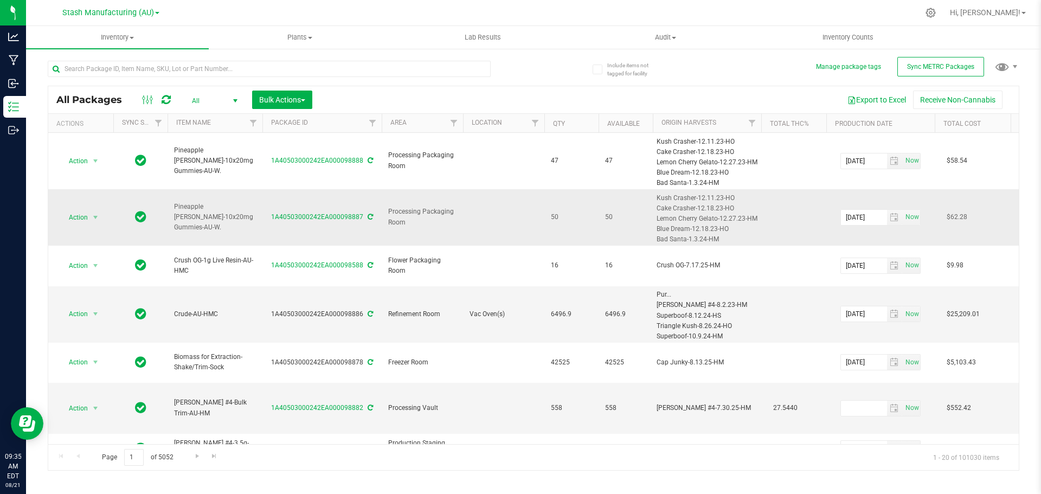
drag, startPoint x: 464, startPoint y: 240, endPoint x: 417, endPoint y: 239, distance: 47.2
click at [473, 239] on td at bounding box center [503, 217] width 81 height 56
click at [663, 80] on div "All Packages All Active Only Lab Samples Locked All External Internal Bulk Acti…" at bounding box center [534, 260] width 972 height 420
click at [525, 79] on div at bounding box center [291, 68] width 486 height 35
click at [529, 72] on div at bounding box center [291, 68] width 486 height 35
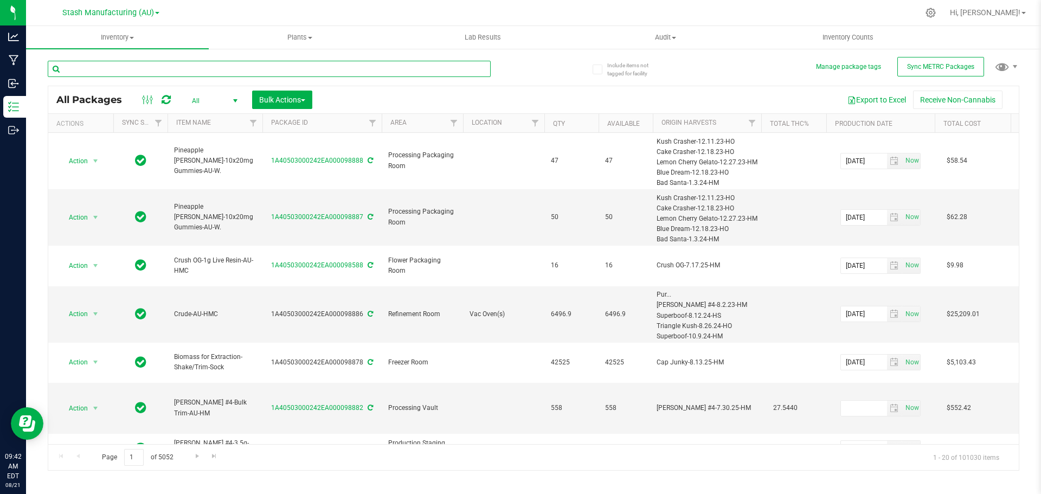
click at [217, 68] on input "text" at bounding box center [269, 69] width 443 height 16
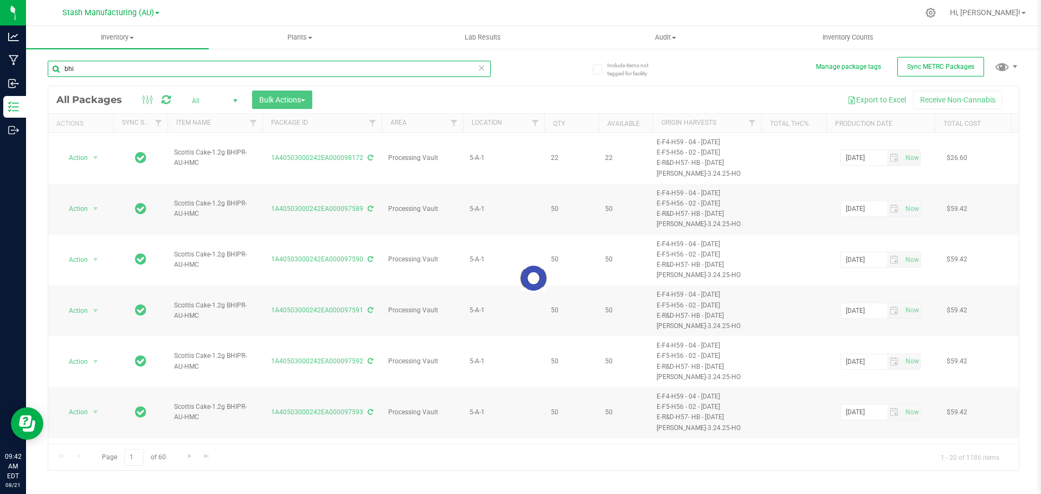
type input "bhi"
drag, startPoint x: 467, startPoint y: 219, endPoint x: 521, endPoint y: 219, distance: 54.2
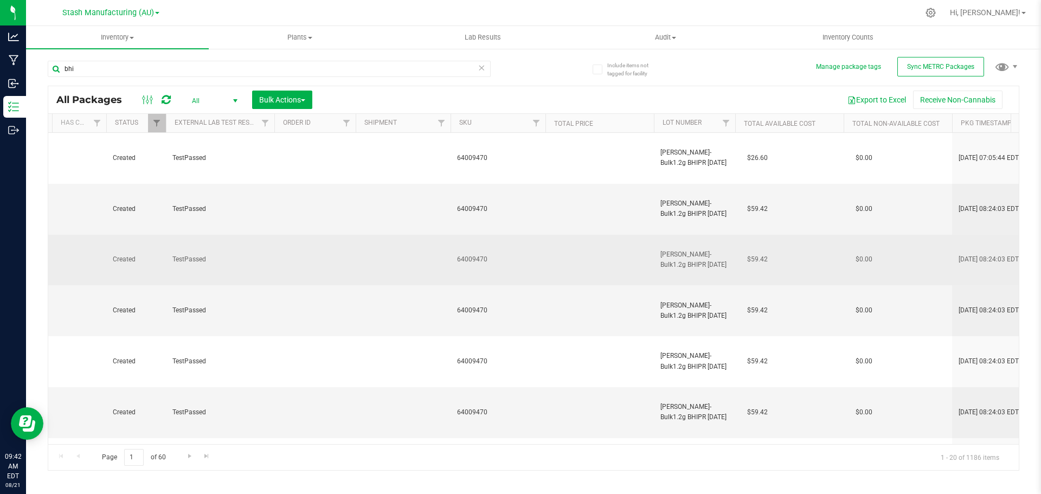
scroll to position [0, 1401]
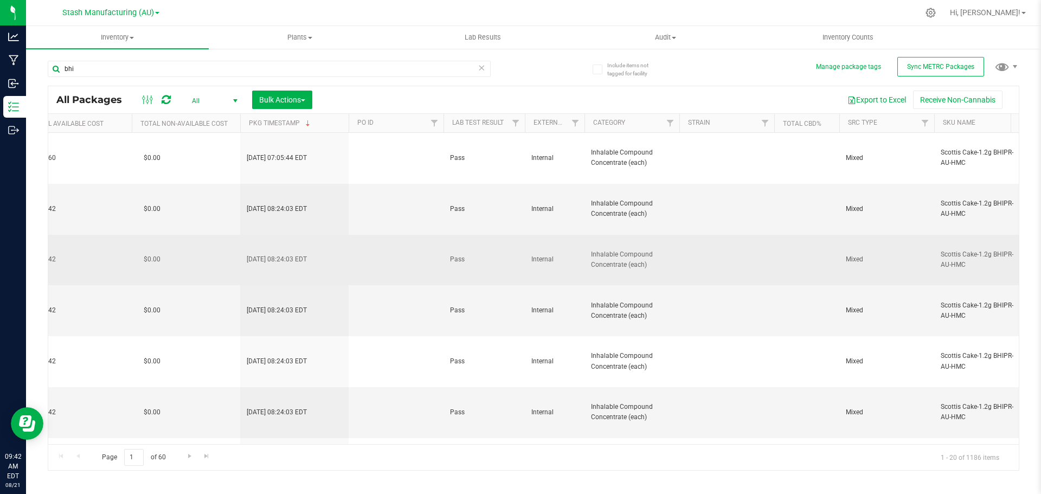
drag, startPoint x: 543, startPoint y: 237, endPoint x: 594, endPoint y: 239, distance: 51.5
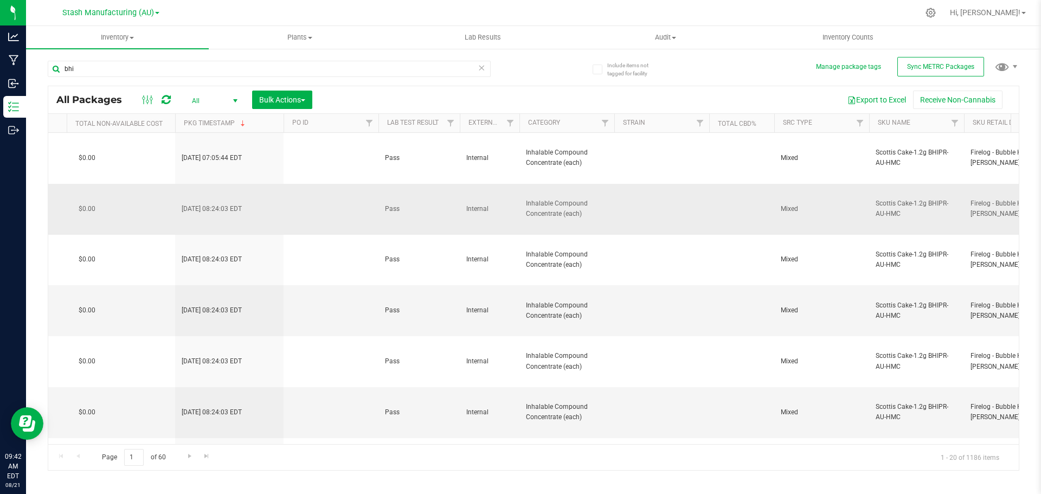
drag, startPoint x: 588, startPoint y: 213, endPoint x: 526, endPoint y: 201, distance: 63.6
click at [526, 201] on span "Inhalable Compound Concentrate (each)" at bounding box center [567, 208] width 82 height 21
drag, startPoint x: 144, startPoint y: 7, endPoint x: 143, endPoint y: 14, distance: 6.5
click at [143, 7] on div "Stash Manufacturing (AU)" at bounding box center [110, 12] width 97 height 13
click at [143, 14] on span "Stash Manufacturing (AU)" at bounding box center [108, 13] width 92 height 10
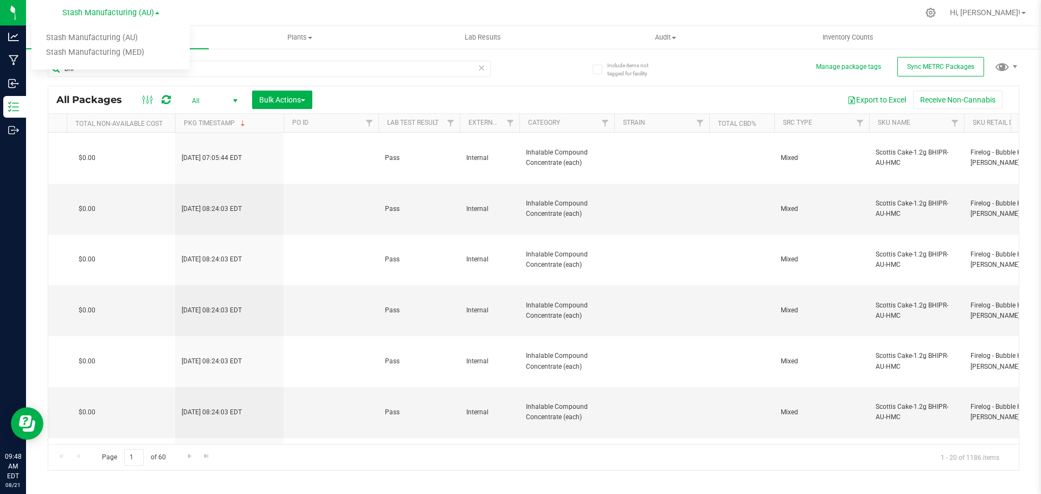
click at [251, 8] on div at bounding box center [556, 12] width 724 height 21
click at [130, 12] on span "Stash Manufacturing (AU)" at bounding box center [108, 13] width 92 height 10
click at [378, 57] on div "bhi" at bounding box center [291, 68] width 486 height 35
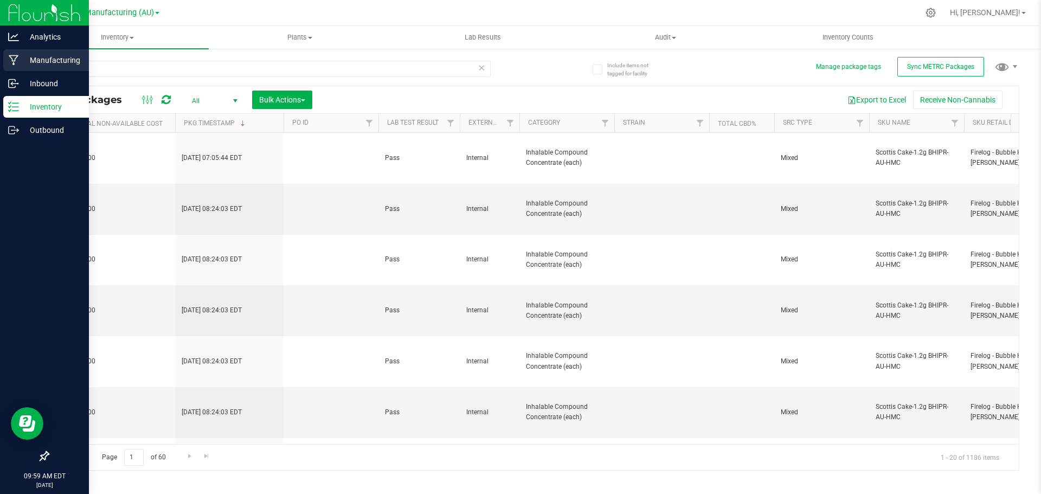
click at [41, 55] on p "Manufacturing" at bounding box center [51, 60] width 65 height 13
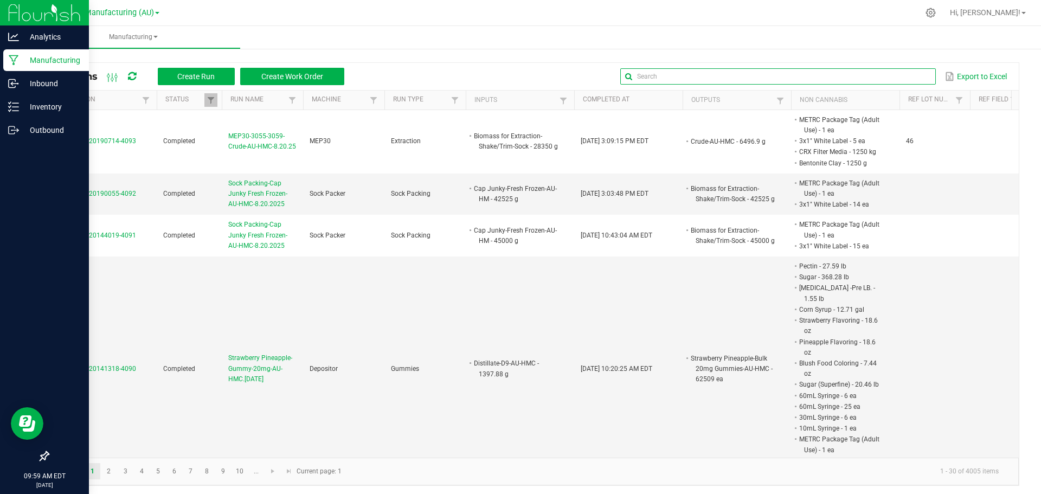
click at [905, 75] on input "text" at bounding box center [777, 76] width 315 height 16
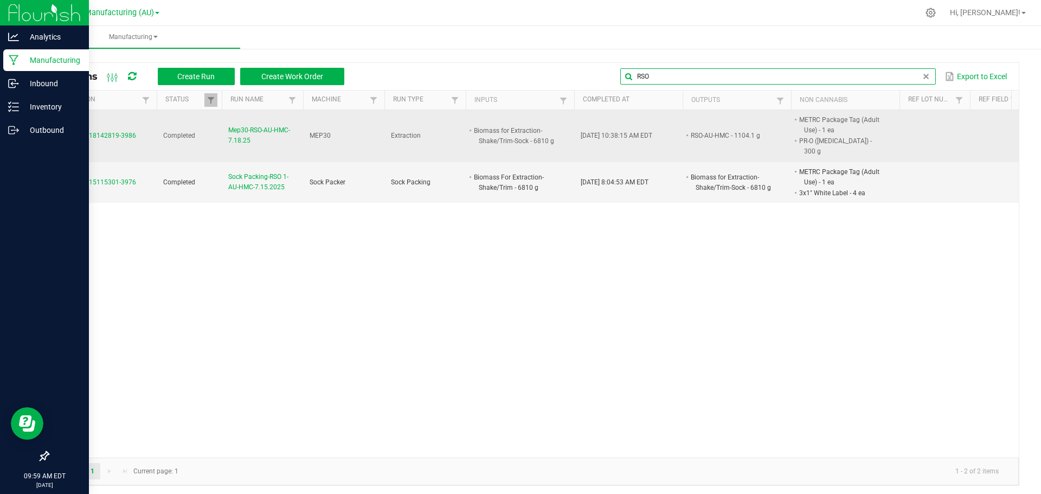
type input "RSO"
click at [246, 136] on span "Mep30-RSO-AU-HMC-7.18.25" at bounding box center [262, 135] width 68 height 21
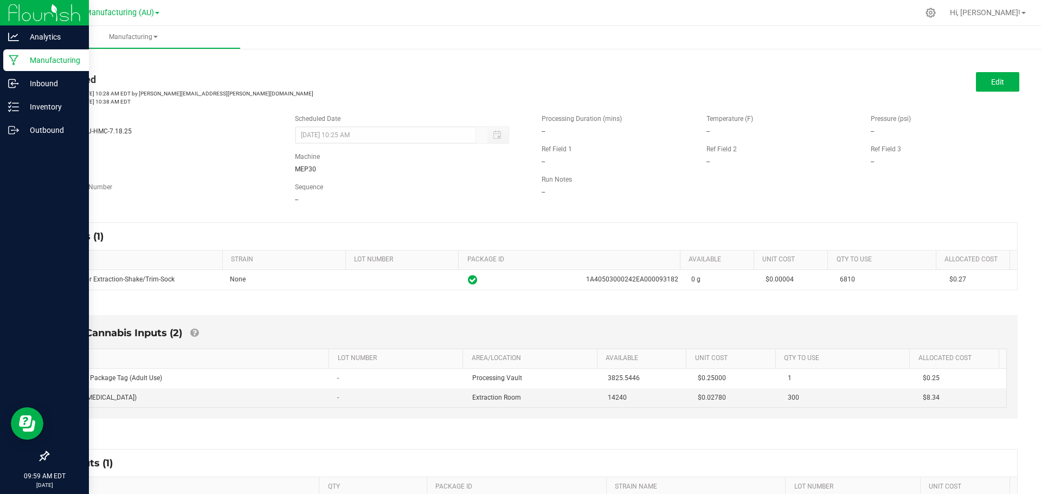
click at [576, 304] on div "Non-Cannabis Inputs (2) ITEM LOT NUMBER AREA/LOCATION AVAILABLE Unit Cost QTY T…" at bounding box center [534, 369] width 988 height 139
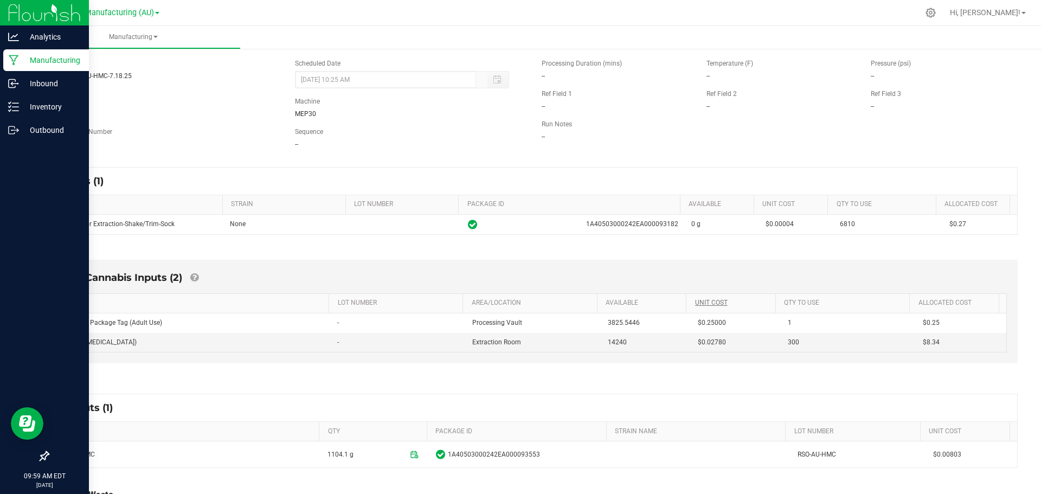
scroll to position [130, 0]
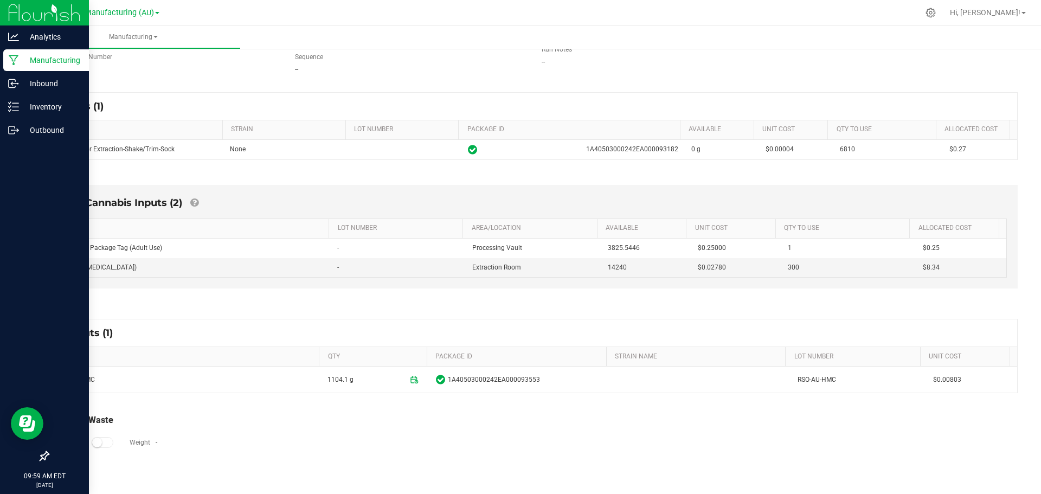
click at [393, 404] on div "Total Run Waste Log Waste? Weight - Comment" at bounding box center [534, 443] width 988 height 80
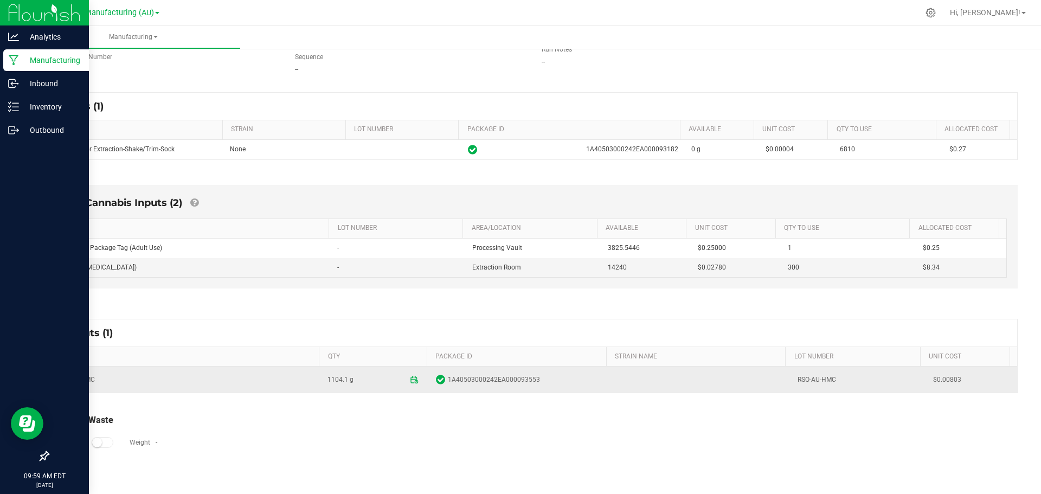
drag, startPoint x: 318, startPoint y: 381, endPoint x: 347, endPoint y: 380, distance: 28.8
click at [347, 380] on td "1104.1 g" at bounding box center [375, 380] width 108 height 26
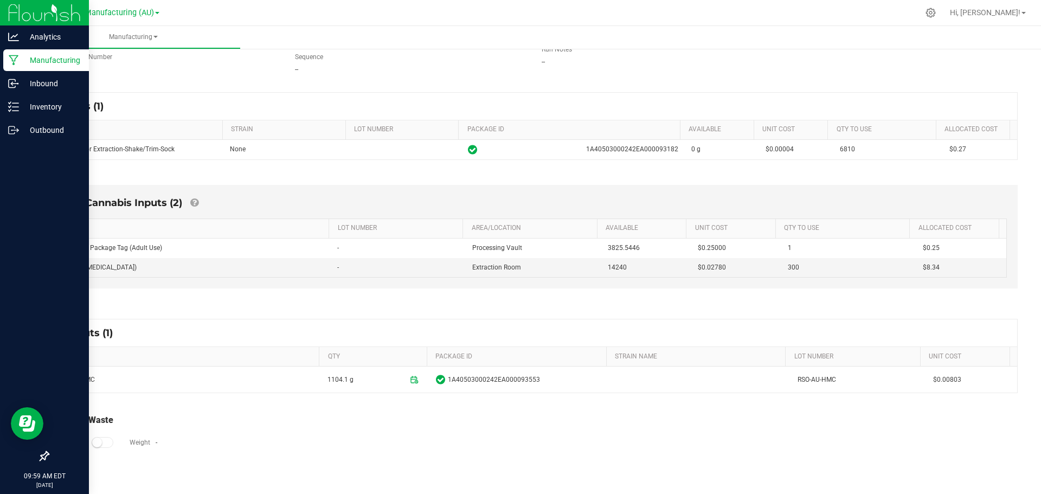
click at [351, 410] on div "Total Run Waste Log Waste? Weight - Comment" at bounding box center [534, 443] width 988 height 80
click at [330, 309] on div "Non-Cannabis Inputs (2) ITEM LOT NUMBER AREA/LOCATION AVAILABLE Unit Cost QTY T…" at bounding box center [534, 239] width 988 height 139
click at [422, 312] on div "Outputs (1) ITEM QTY PACKAGE ID STRAIN NAME LOT NUMBER Unit Cost RSO-AU-HMC 110…" at bounding box center [534, 356] width 988 height 94
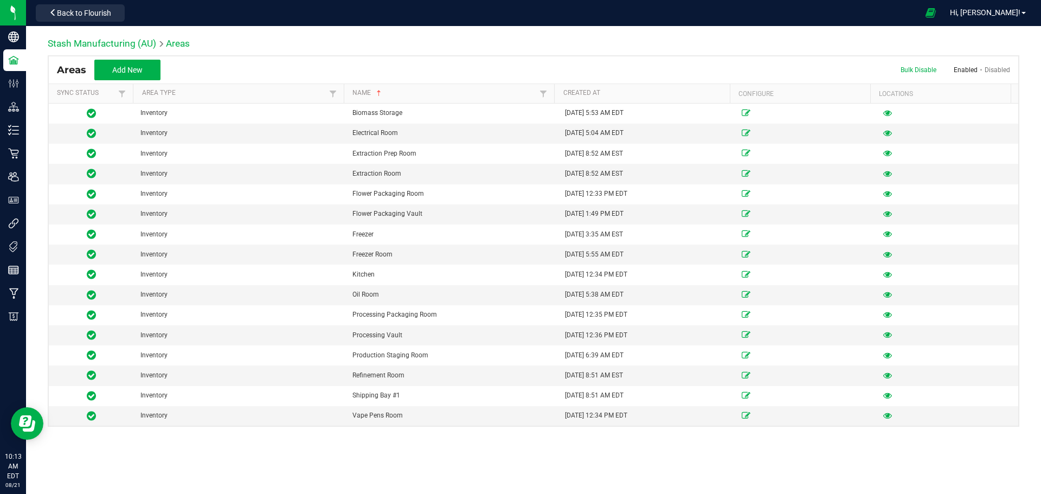
click at [311, 39] on div "Stash Manufacturing (AU) Areas" at bounding box center [534, 46] width 972 height 18
click at [322, 38] on div "Stash Manufacturing (AU) Areas" at bounding box center [534, 46] width 972 height 18
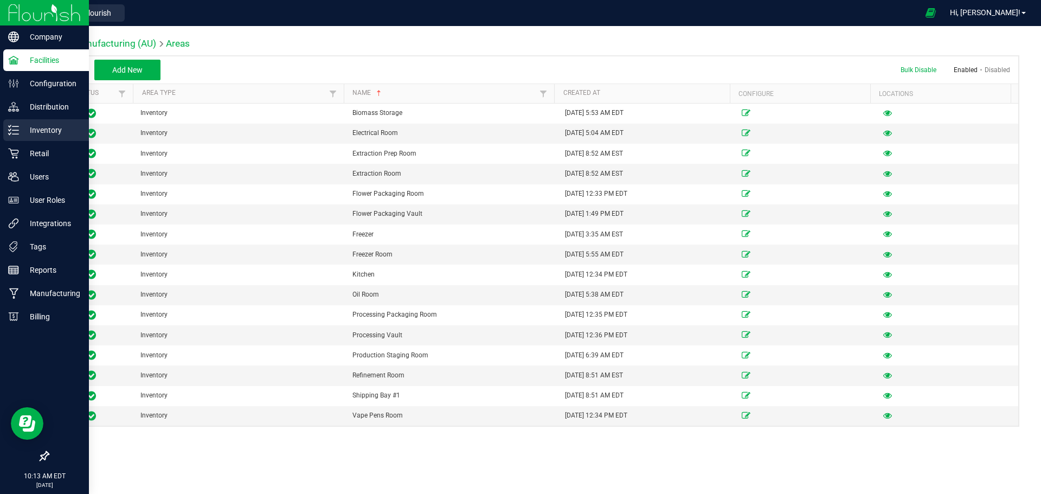
click at [45, 133] on p "Inventory" at bounding box center [51, 130] width 65 height 13
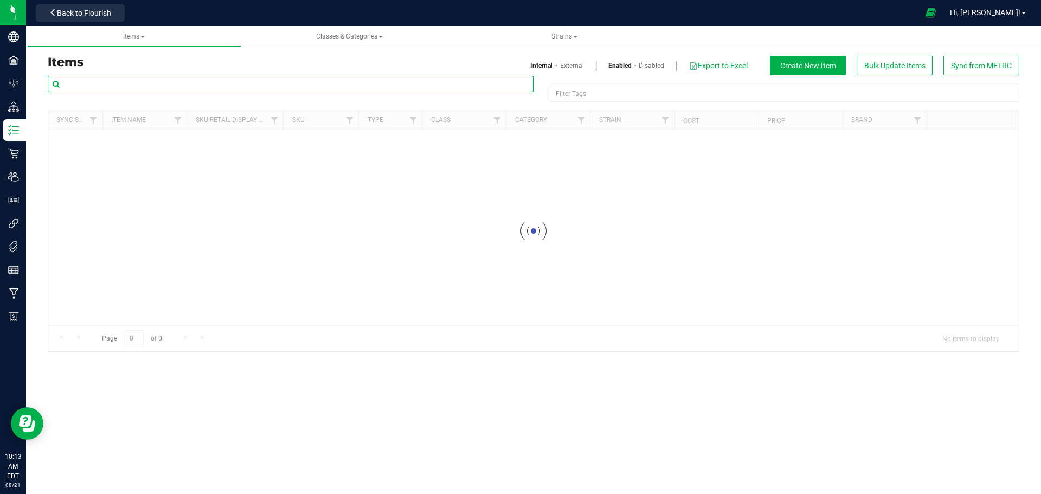
click at [211, 85] on input "text" at bounding box center [291, 84] width 486 height 16
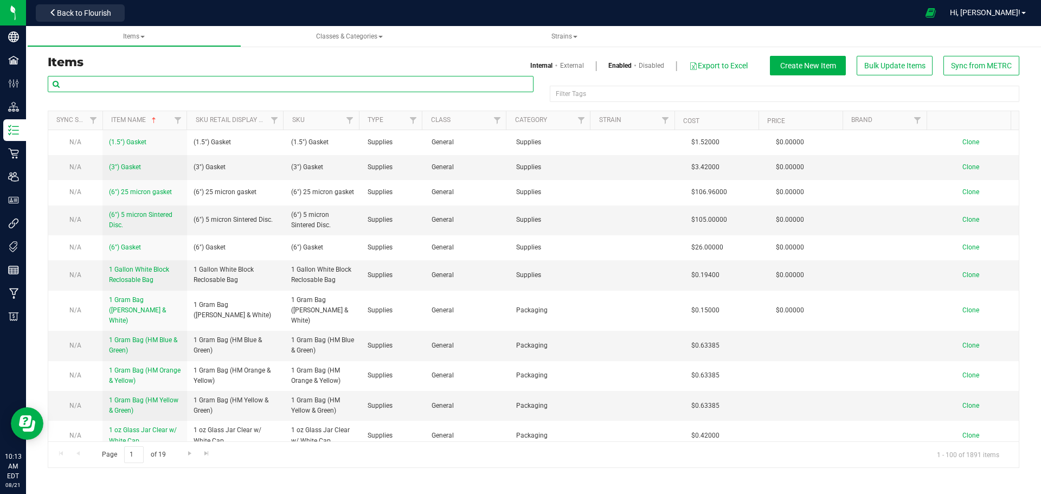
click at [155, 86] on input "text" at bounding box center [291, 84] width 486 height 16
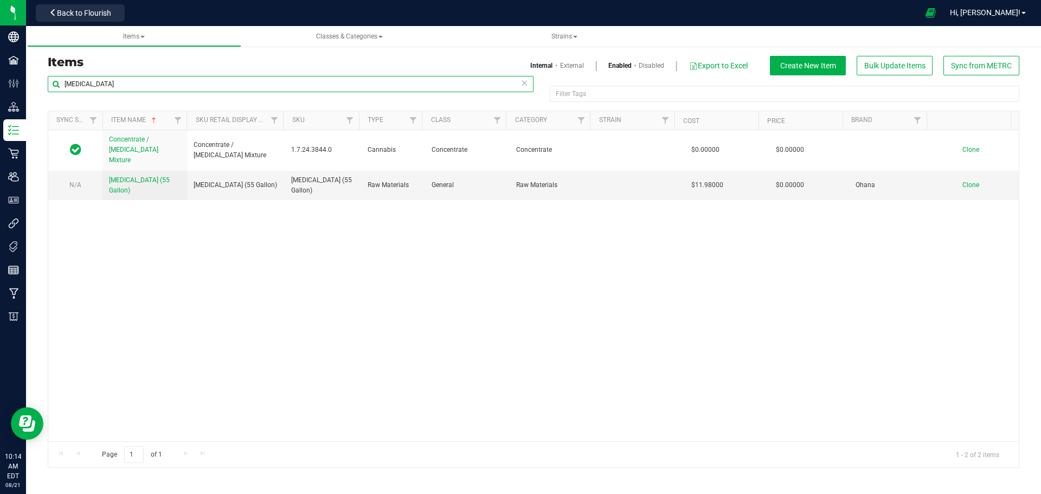
type input "[MEDICAL_DATA]"
click at [235, 295] on div "Concentrate / [MEDICAL_DATA] Mixture Concentrate / [MEDICAL_DATA] Mixture 1.7.2…" at bounding box center [533, 285] width 971 height 311
click at [213, 299] on div "Concentrate / [MEDICAL_DATA] Mixture Concentrate / [MEDICAL_DATA] Mixture 1.7.2…" at bounding box center [533, 285] width 971 height 311
